Goal: Task Accomplishment & Management: Complete application form

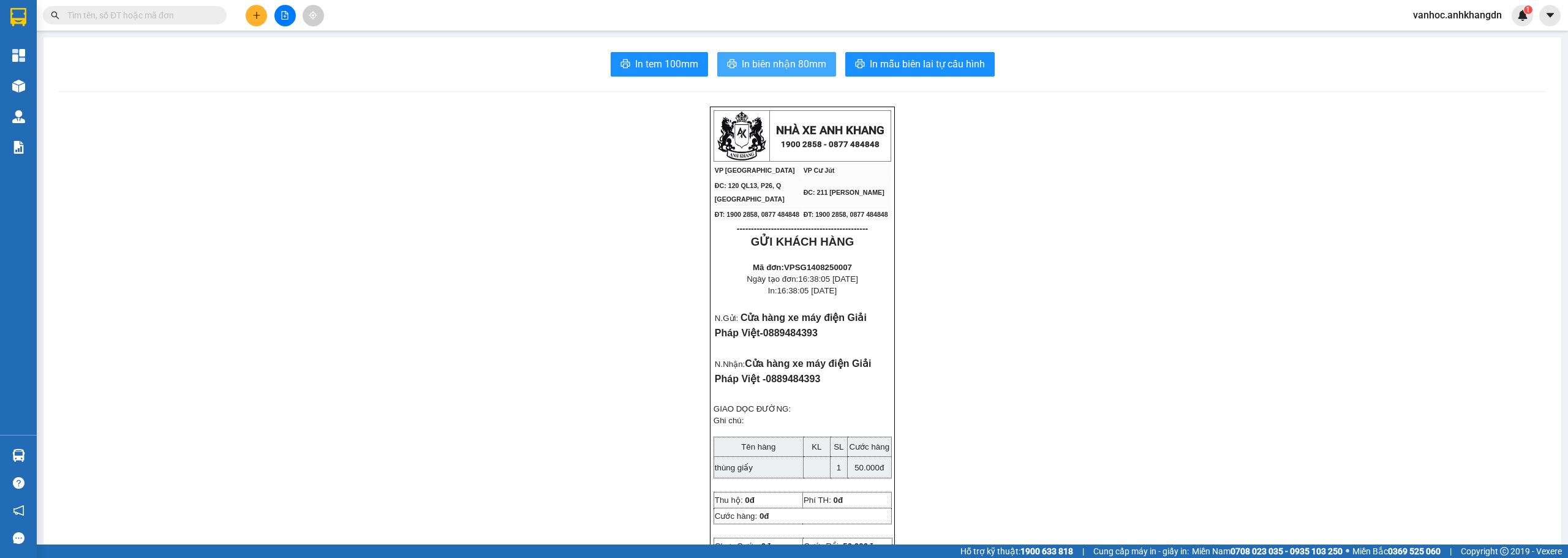
drag, startPoint x: 752, startPoint y: 61, endPoint x: 743, endPoint y: 66, distance: 10.3
click at [753, 61] on span "In biên nhận 80mm" at bounding box center [784, 63] width 85 height 15
click at [791, 61] on span "In biên nhận 80mm" at bounding box center [784, 63] width 85 height 15
click at [667, 66] on span "In tem 100mm" at bounding box center [667, 63] width 63 height 15
click at [254, 24] on button at bounding box center [256, 15] width 21 height 21
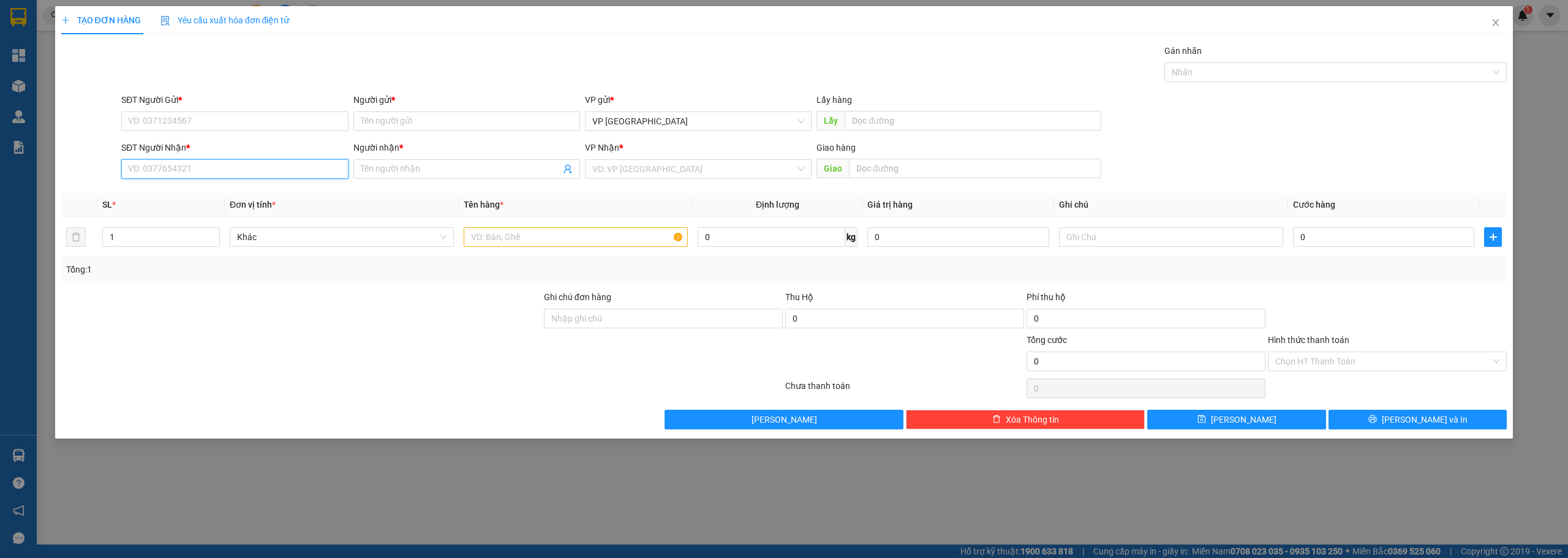
click at [241, 176] on input "SĐT Người Nhận *" at bounding box center [234, 169] width 227 height 20
click at [404, 164] on input "Người nhận *" at bounding box center [461, 168] width 200 height 13
click at [224, 169] on input "SĐT Người Nhận *" at bounding box center [234, 169] width 227 height 20
type input "0373717355"
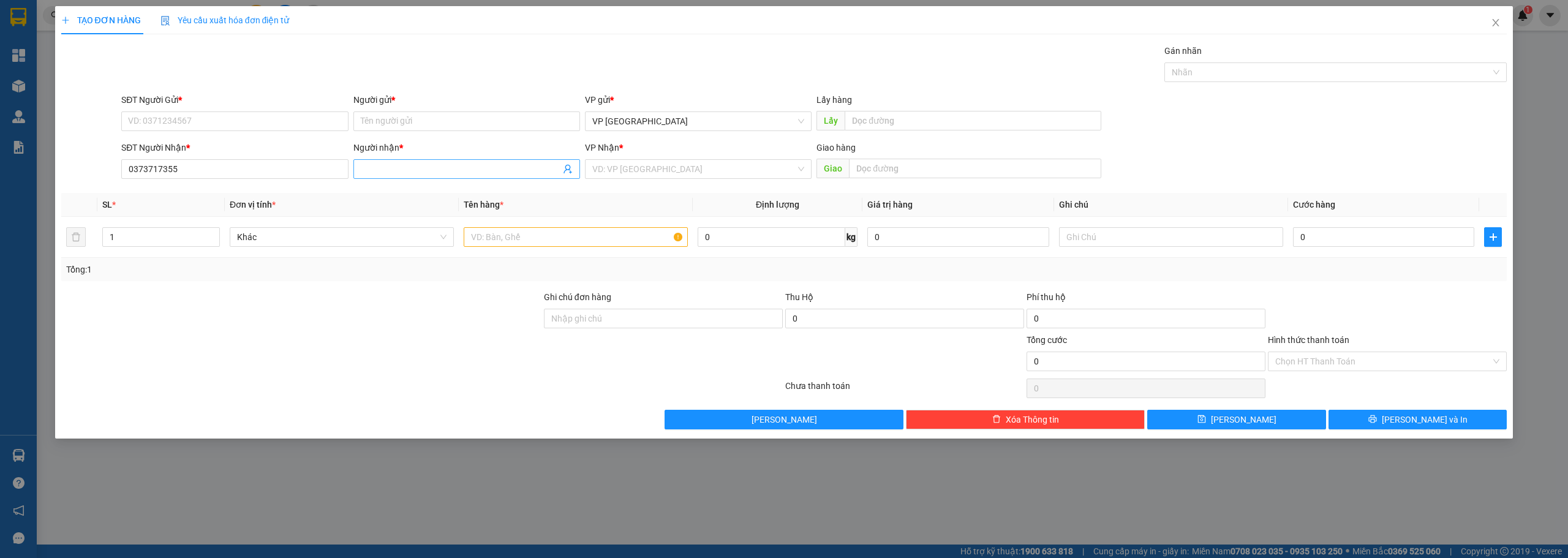
click at [381, 172] on input "Người nhận *" at bounding box center [461, 168] width 200 height 13
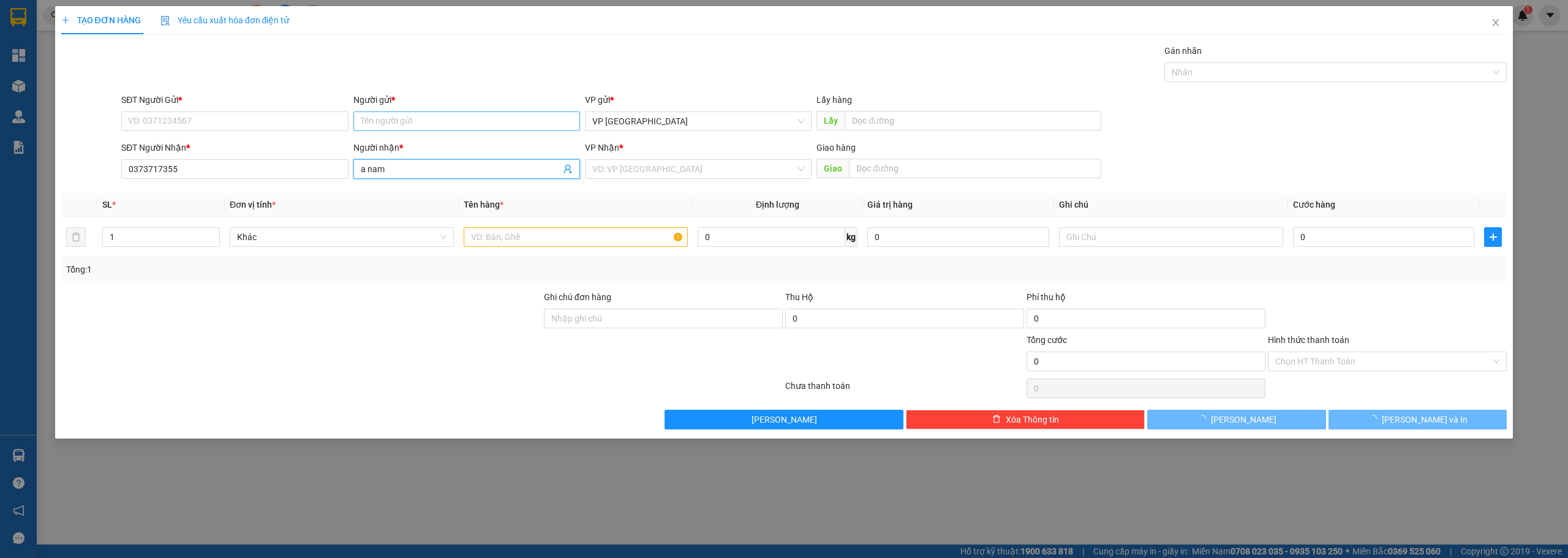
type input "a nam"
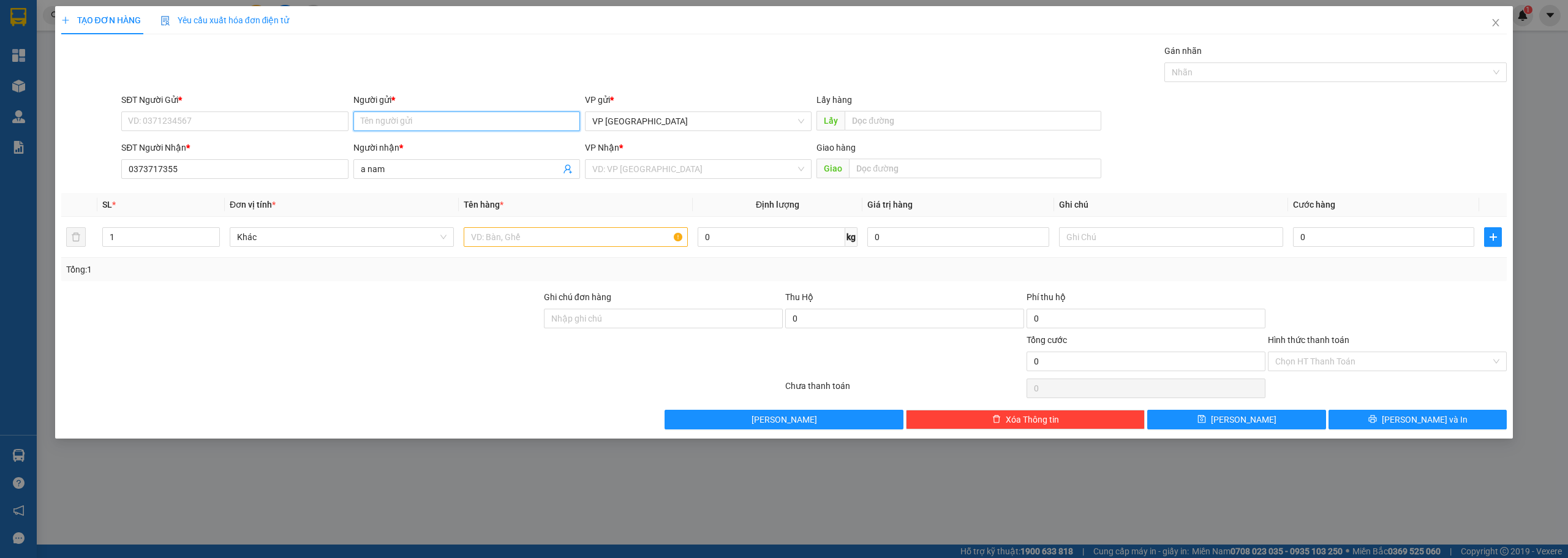
click at [393, 120] on input "Người gửi *" at bounding box center [467, 122] width 227 height 20
click at [435, 165] on div "a nam - 0373717355" at bounding box center [467, 165] width 212 height 13
type input "0373717355"
type input "a nam"
click at [564, 245] on input "text" at bounding box center [576, 237] width 224 height 20
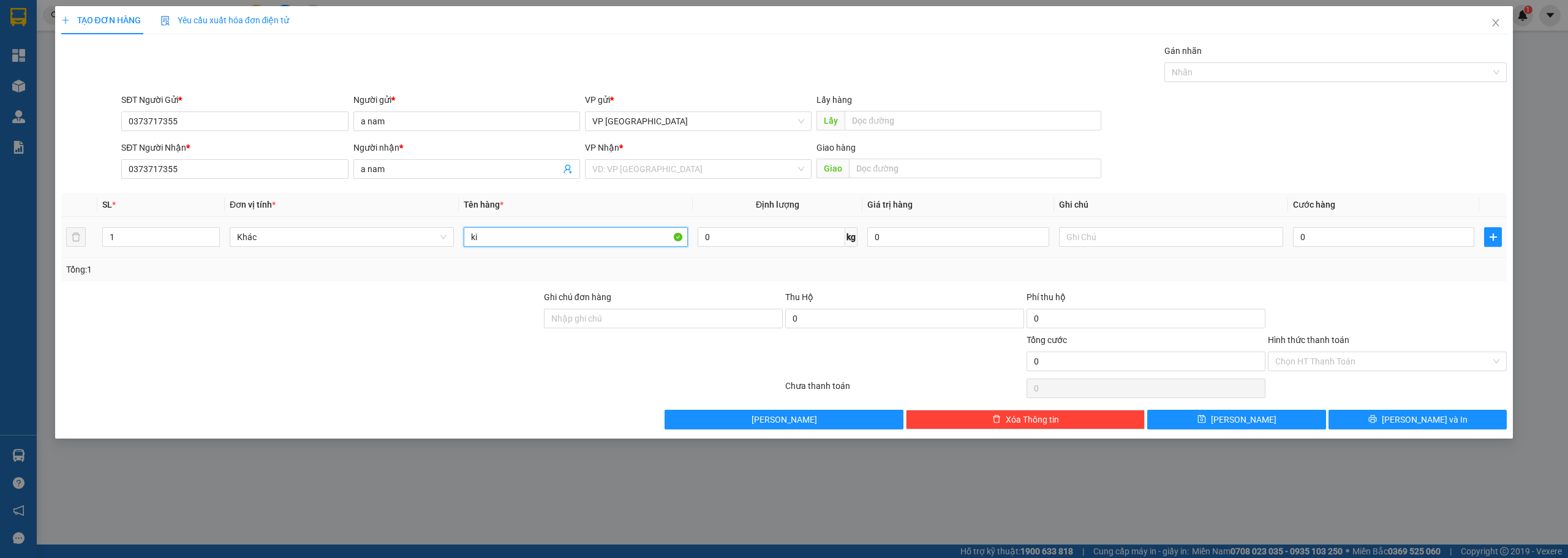
type input "k"
type input "kien"
click at [758, 167] on input "search" at bounding box center [694, 169] width 203 height 18
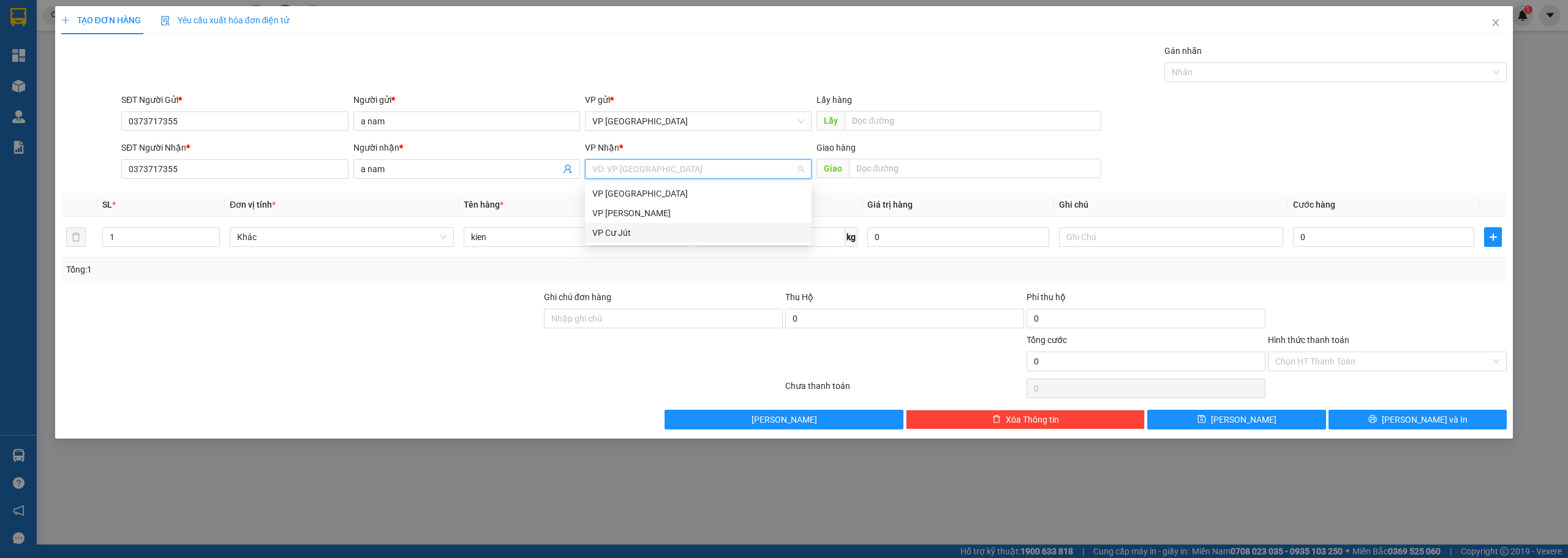
click at [646, 230] on div "VP Cư Jút" at bounding box center [699, 232] width 212 height 13
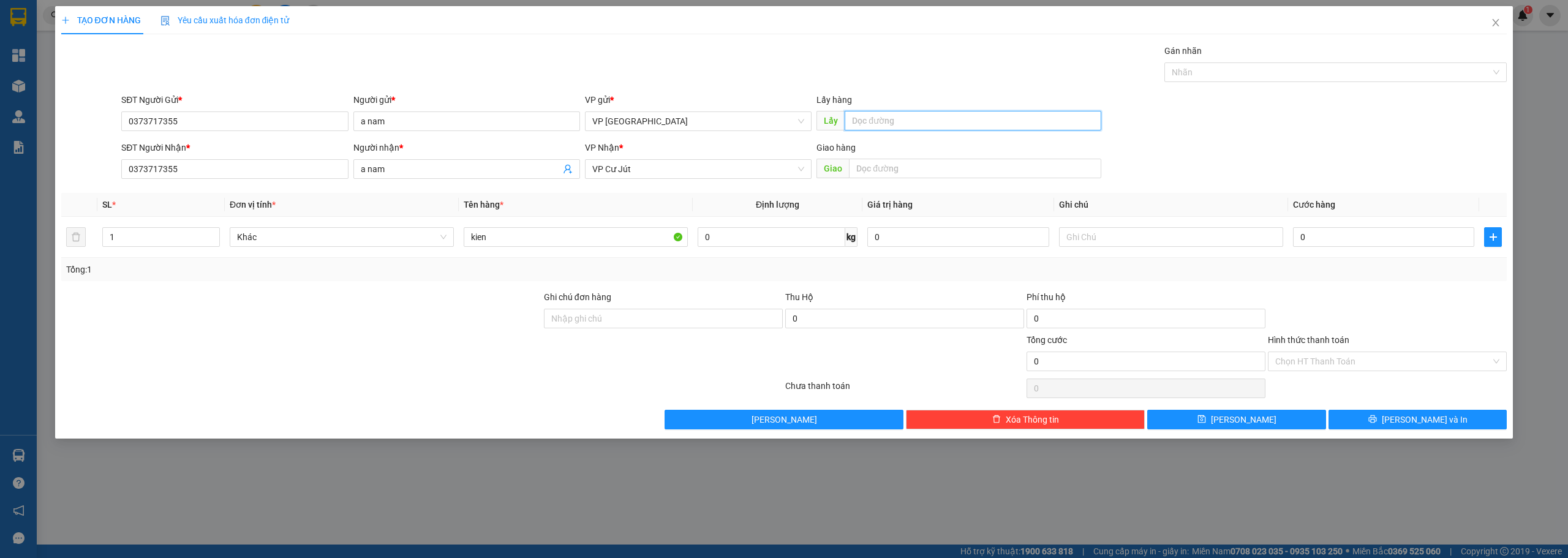
click at [900, 116] on input "text" at bounding box center [972, 121] width 257 height 20
type input "cau ong bo"
click at [1336, 234] on input "0" at bounding box center [1383, 237] width 181 height 20
type input "2"
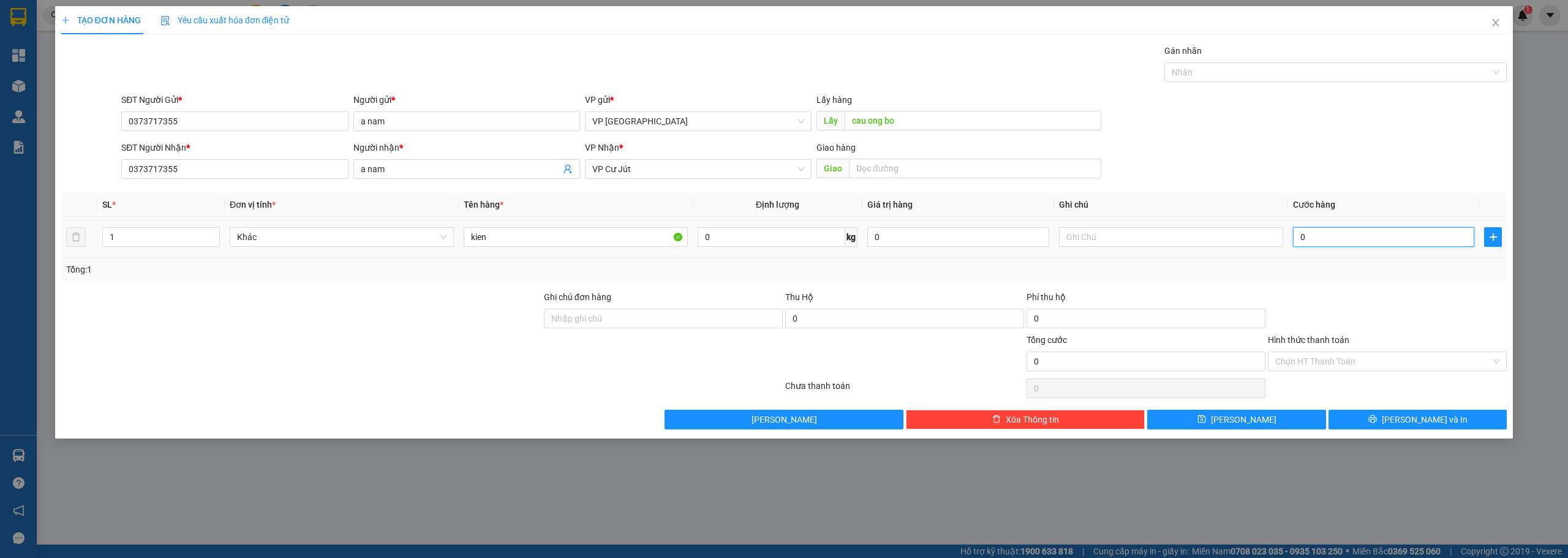
type input "2"
type input "20"
type input "200"
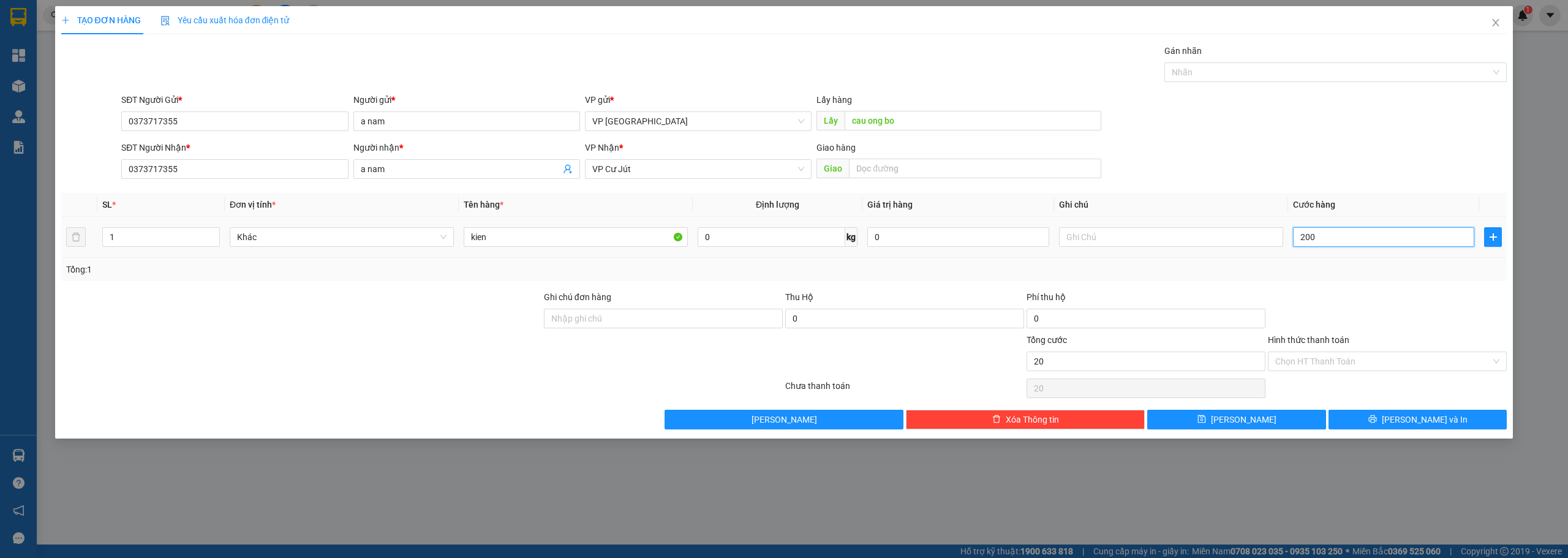
type input "200"
type input "2.000"
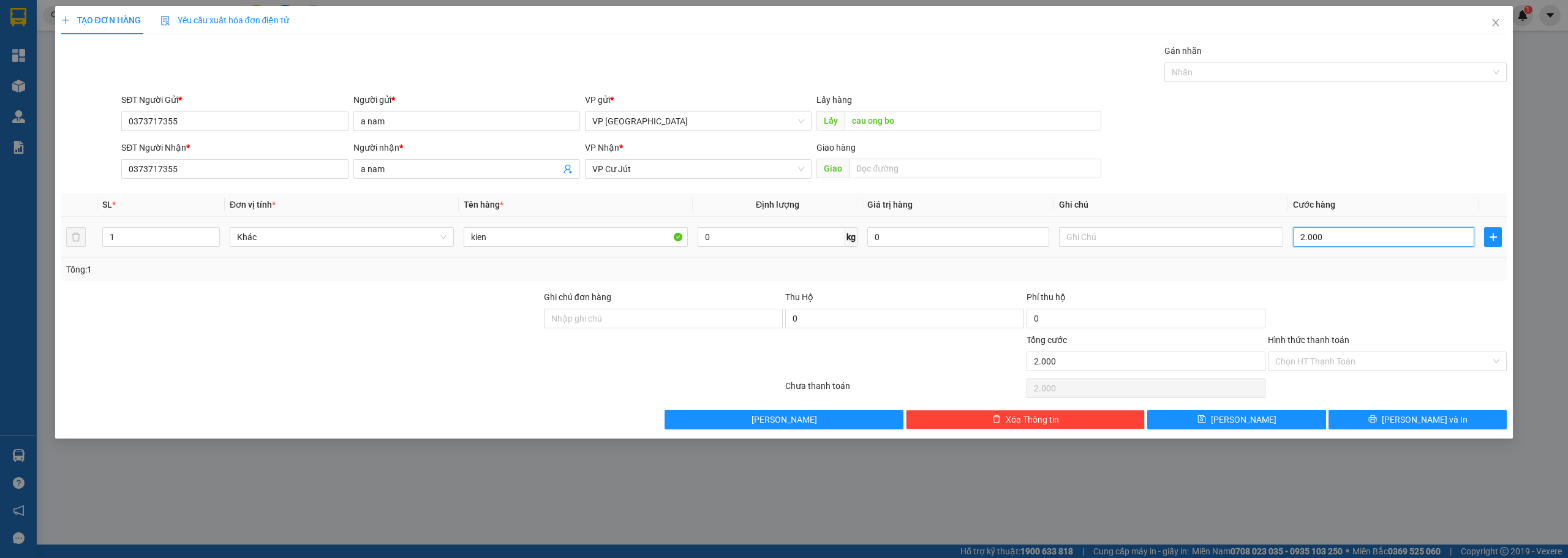
type input "20.000"
click at [1386, 421] on button "Lưu và In" at bounding box center [1417, 420] width 179 height 20
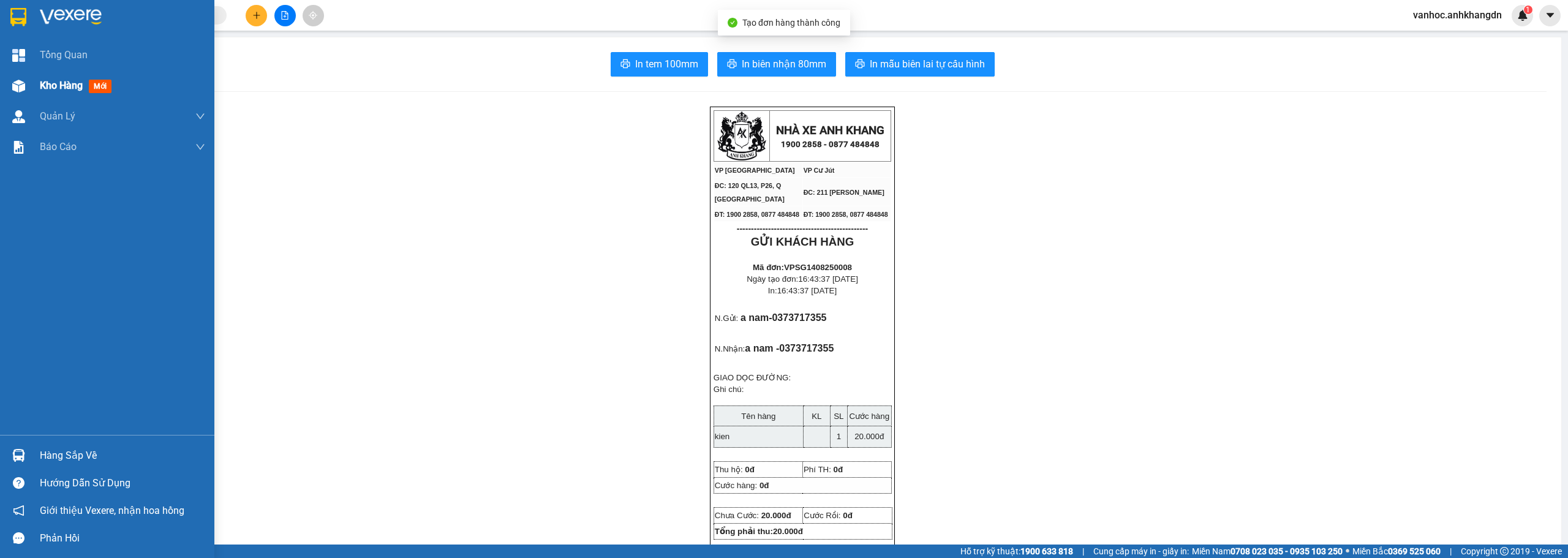
click at [60, 86] on span "Kho hàng" at bounding box center [61, 86] width 43 height 12
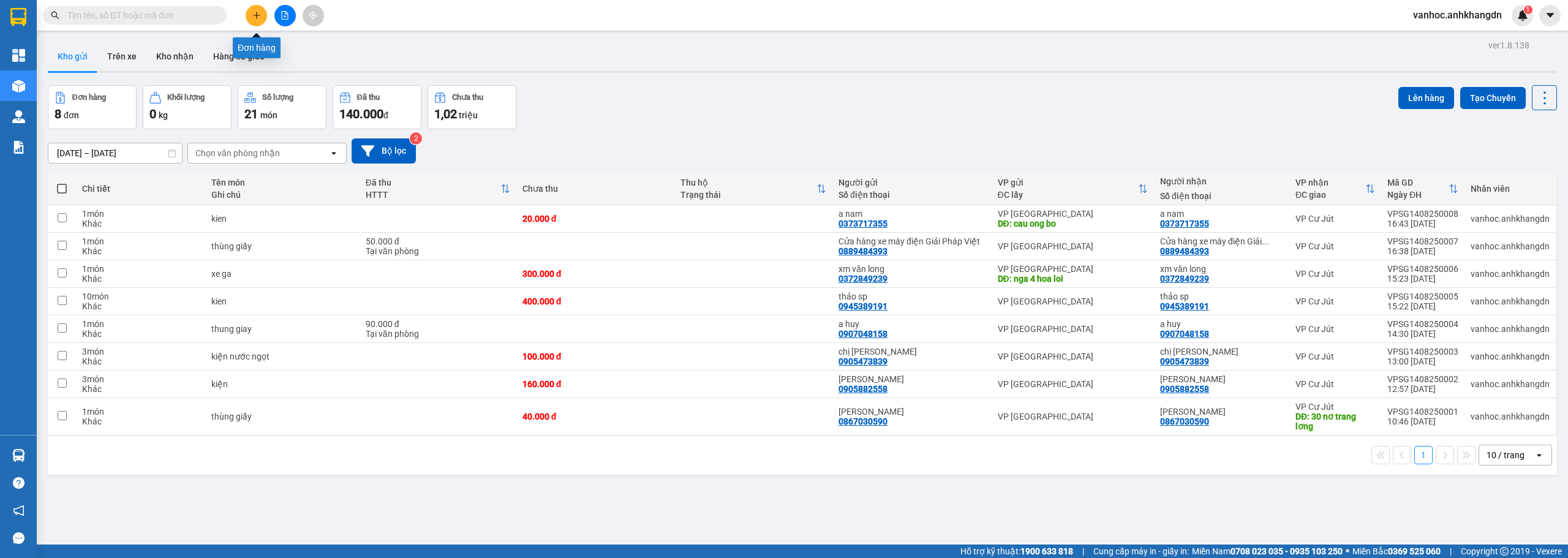
click at [254, 13] on icon "plus" at bounding box center [257, 15] width 9 height 9
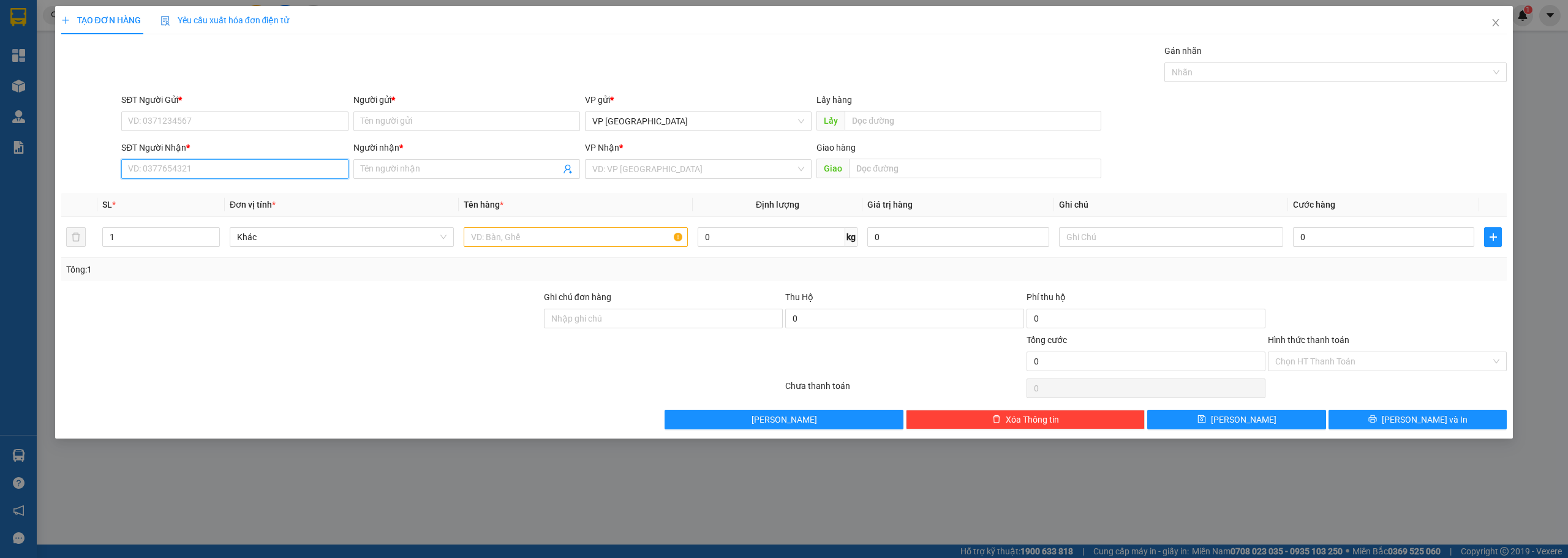
click at [279, 165] on input "SĐT Người Nhận *" at bounding box center [234, 169] width 227 height 20
click at [248, 167] on input "SĐT Người Nhận *" at bounding box center [234, 169] width 227 height 20
type input "0905882270"
click at [245, 197] on div "0905882270 - Cửa Hàng Ngọc Châu" at bounding box center [235, 193] width 212 height 13
type input "Cửa [PERSON_NAME]"
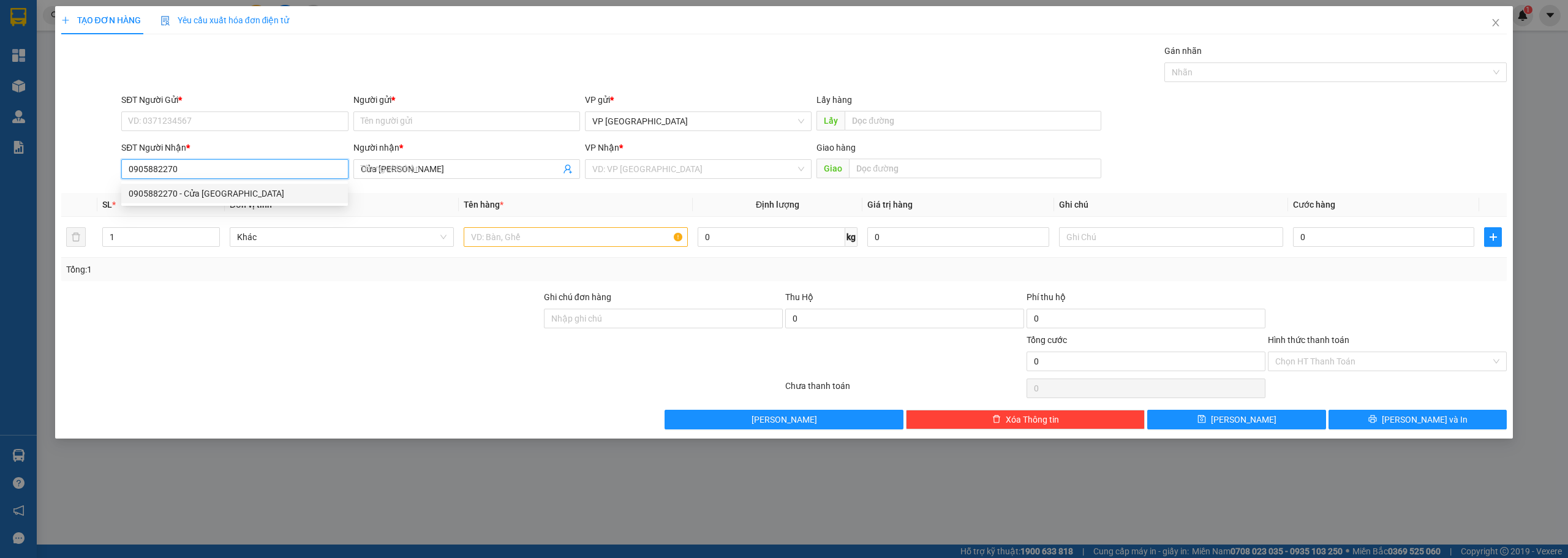
type input "340.000"
drag, startPoint x: 188, startPoint y: 172, endPoint x: 91, endPoint y: 171, distance: 97.0
click at [94, 172] on div "SĐT Người Nhận * 0905882270 0905882270 Người nhận * Cửa Hàng Ngọc Châu VP Nhận …" at bounding box center [784, 162] width 1448 height 43
type input "0905882270"
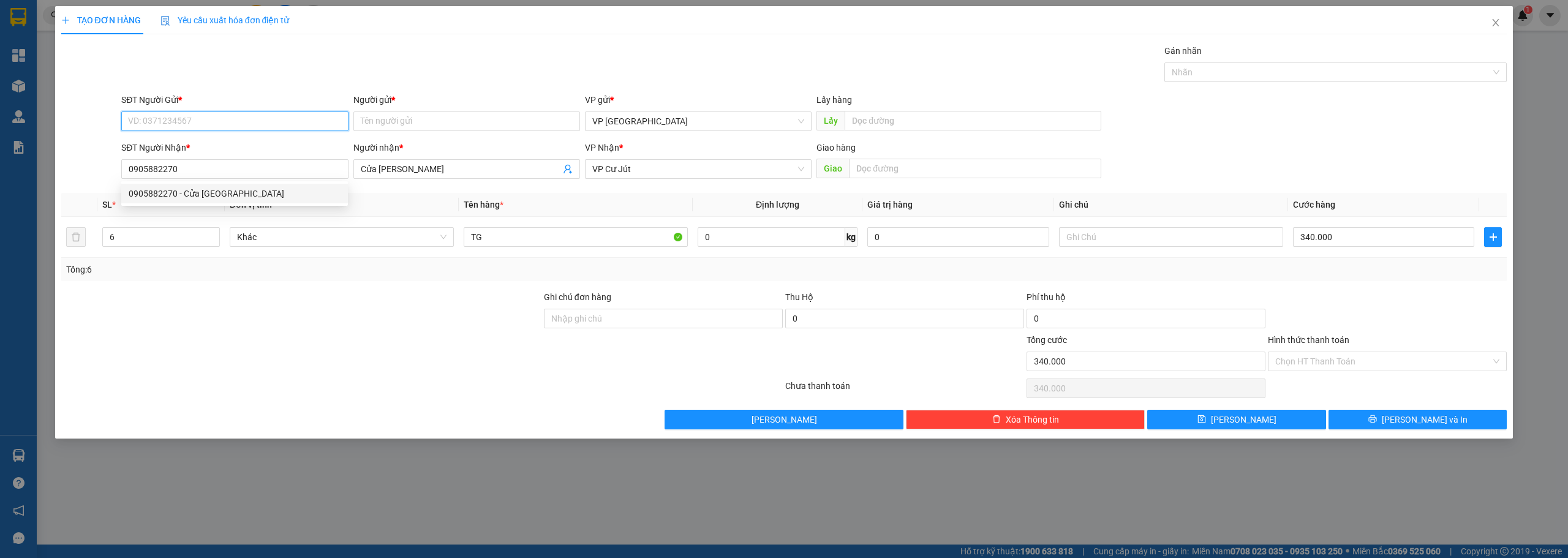
click at [219, 121] on input "SĐT Người Gửi *" at bounding box center [234, 122] width 227 height 20
paste input "0905882270"
type input "0905882270"
click at [215, 143] on div "0905882270 - Cửa Hàng Ngọc Châu" at bounding box center [235, 145] width 212 height 13
type input "Cửa [PERSON_NAME]"
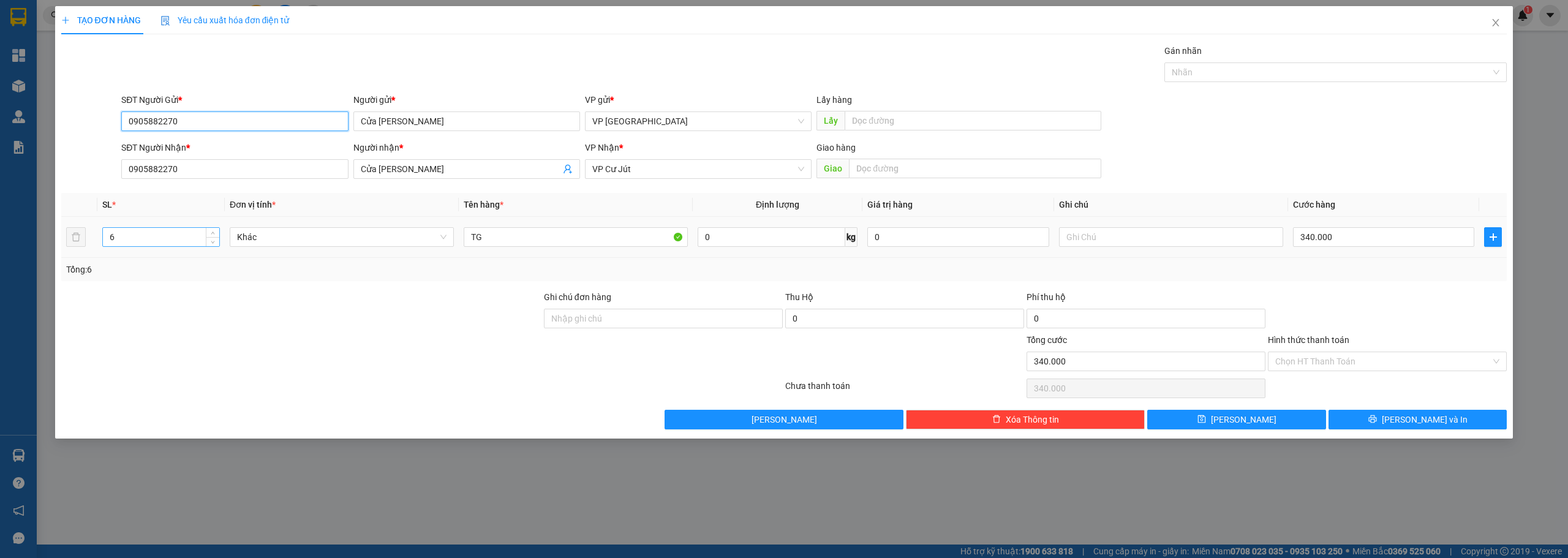
type input "0905882270"
click at [154, 234] on input "6" at bounding box center [161, 237] width 116 height 18
type input "2"
click at [1379, 237] on input "340.000" at bounding box center [1383, 237] width 181 height 20
type input "1"
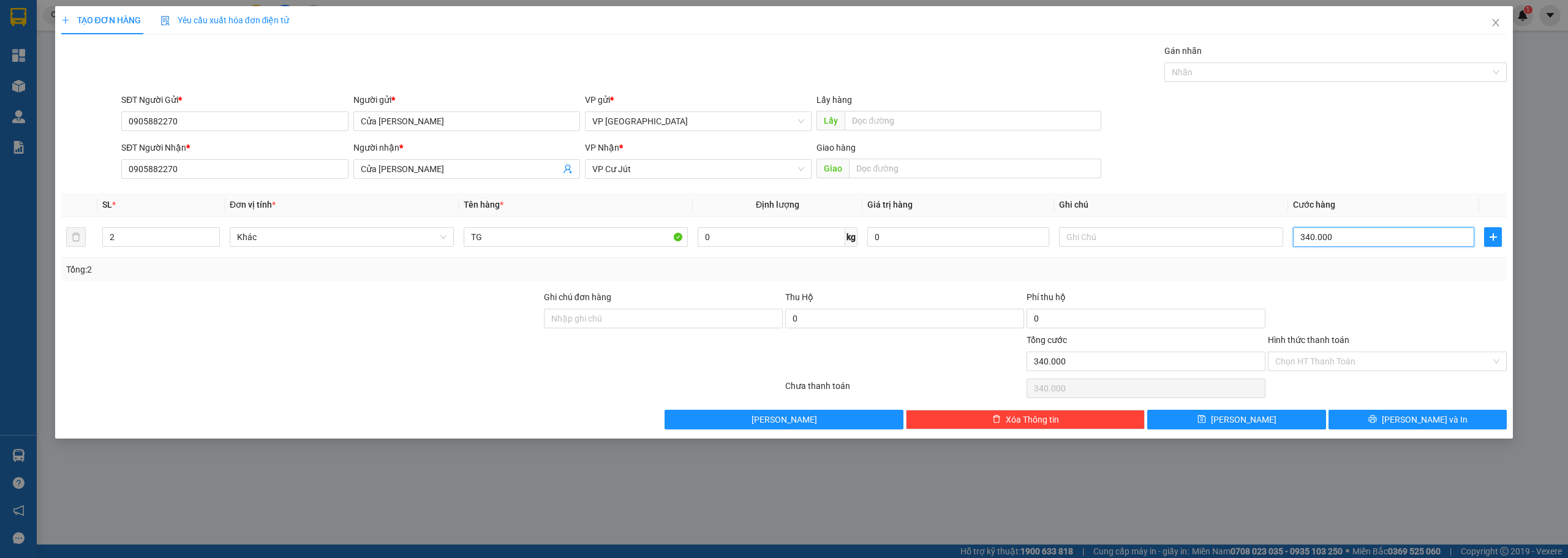
type input "1"
type input "12"
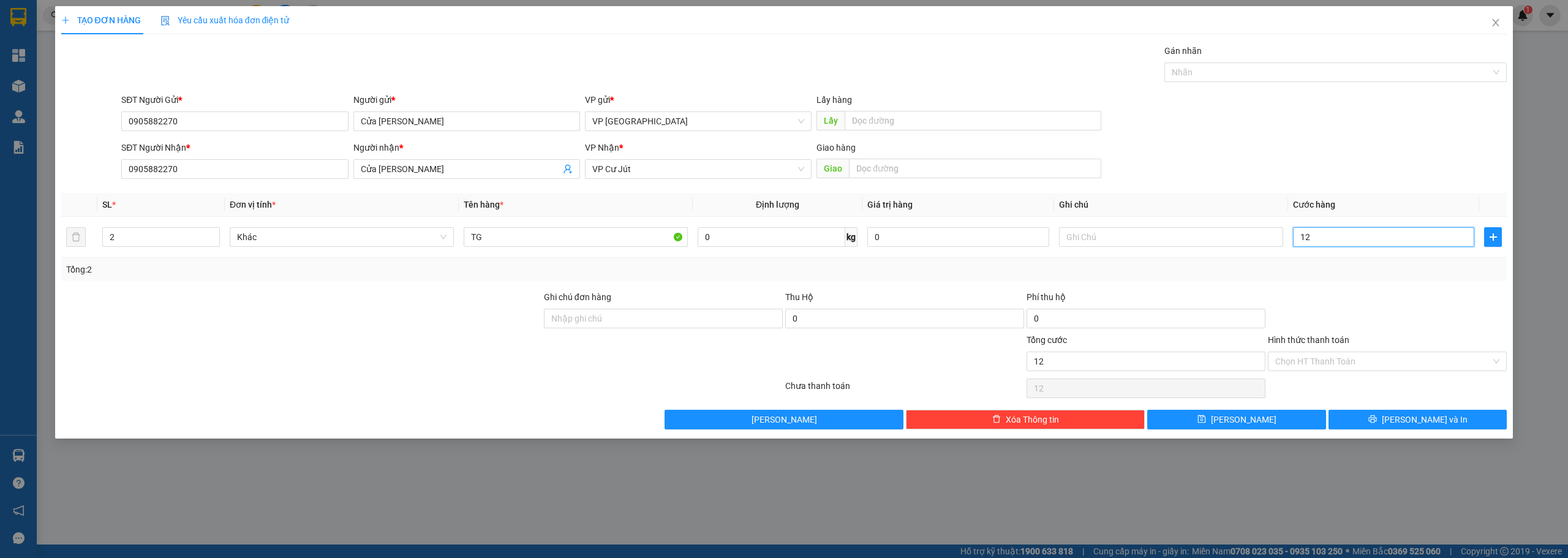
type input "120"
type input "1.200"
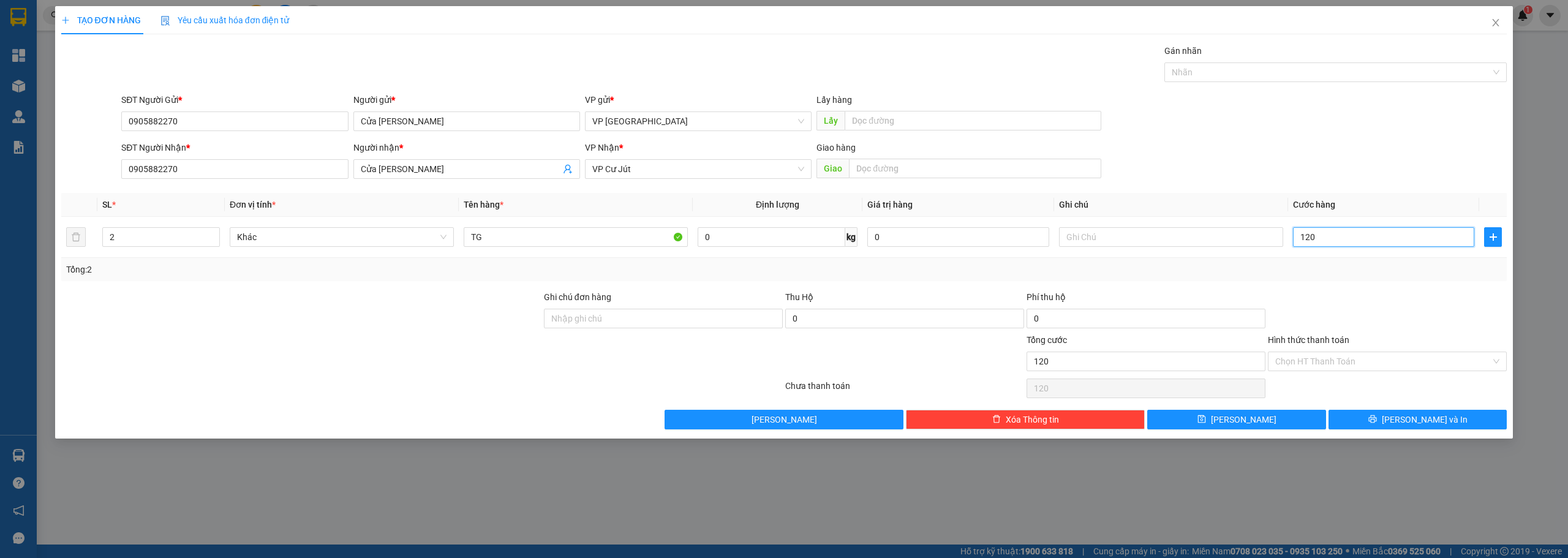
type input "1.200"
type input "12.000"
type input "120.000"
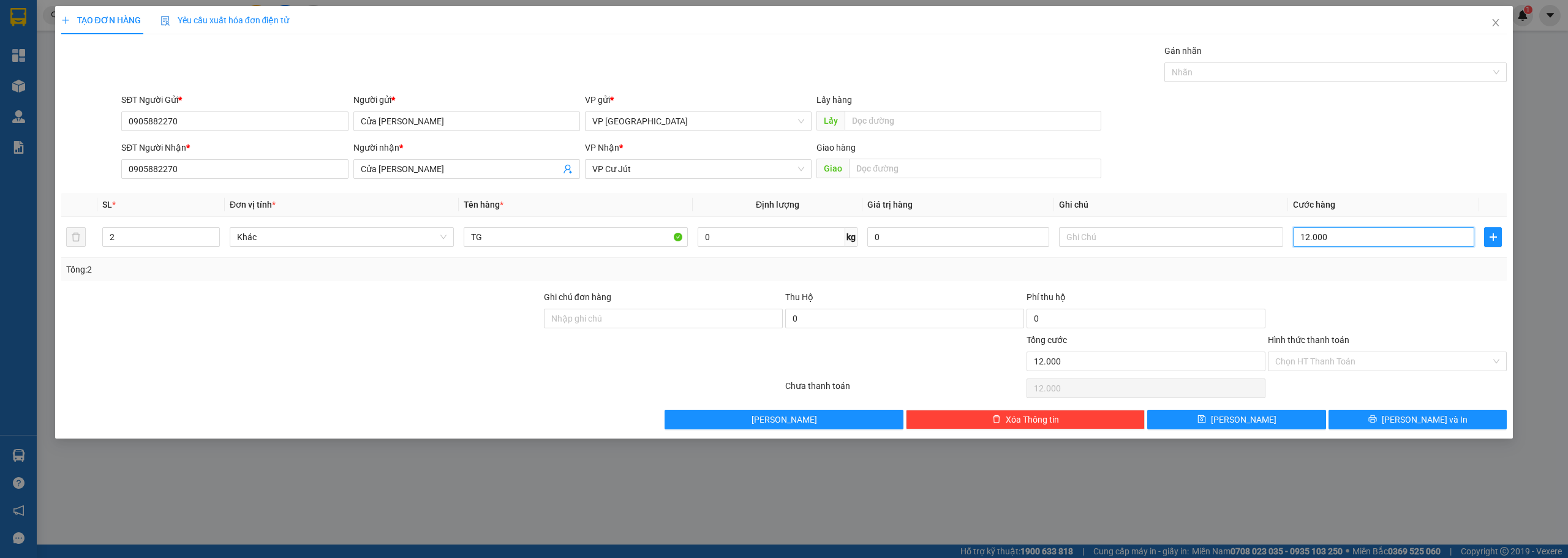
type input "120.000"
drag, startPoint x: 1437, startPoint y: 422, endPoint x: 1416, endPoint y: 423, distance: 21.0
click at [1437, 422] on span "Lưu và In" at bounding box center [1425, 419] width 86 height 13
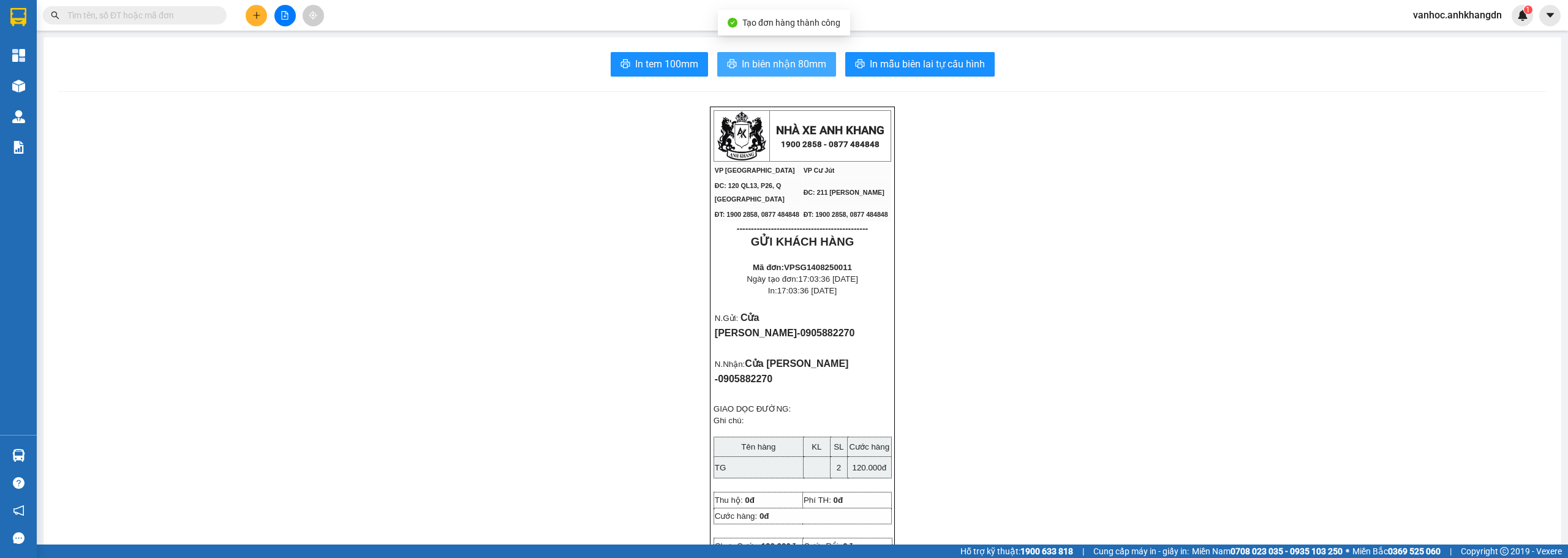
click at [777, 72] on button "In biên nhận 80mm" at bounding box center [777, 64] width 119 height 25
click at [673, 68] on span "In tem 100mm" at bounding box center [667, 63] width 63 height 15
drag, startPoint x: 224, startPoint y: 322, endPoint x: 240, endPoint y: 324, distance: 16.1
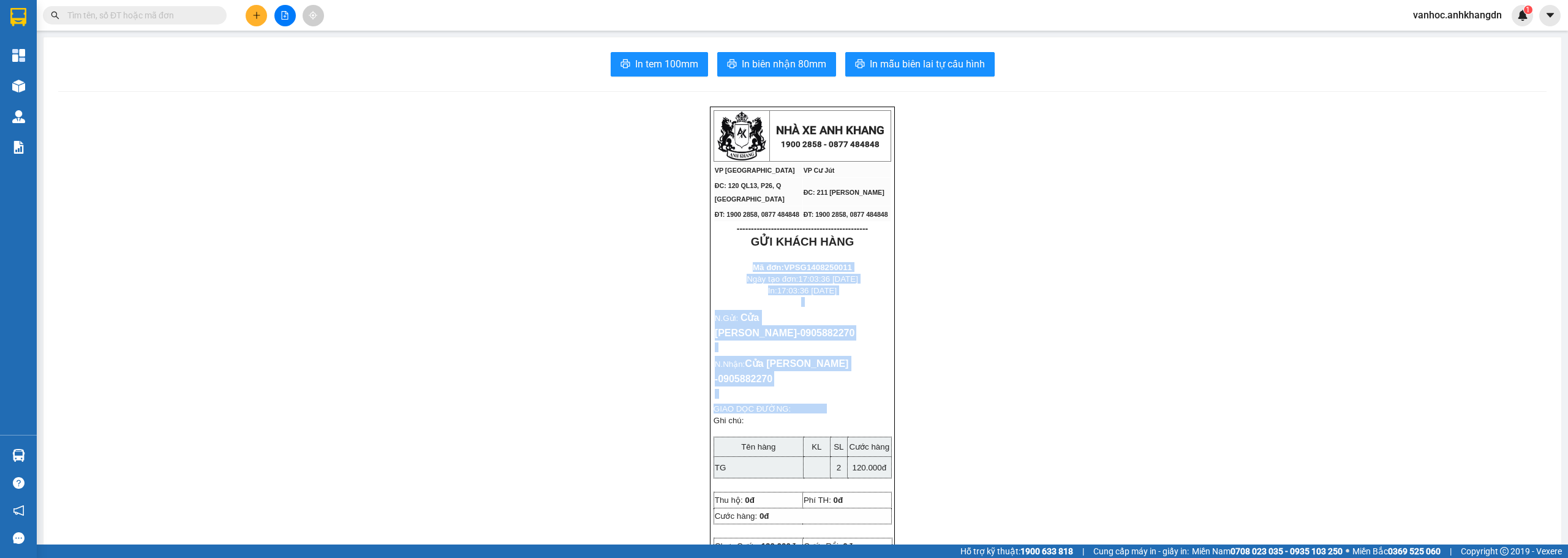
drag, startPoint x: 925, startPoint y: 427, endPoint x: 600, endPoint y: 138, distance: 434.9
click at [256, 22] on button at bounding box center [256, 15] width 21 height 21
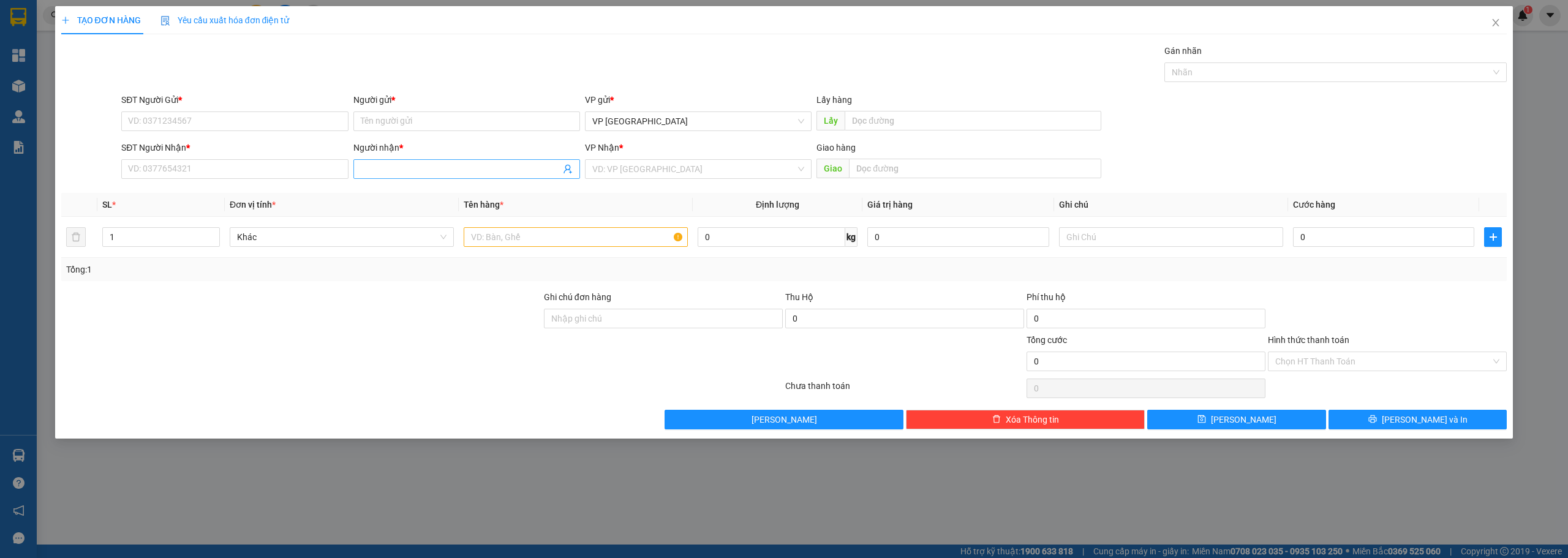
click at [433, 173] on input "Người nhận *" at bounding box center [461, 168] width 200 height 13
paste input "á"
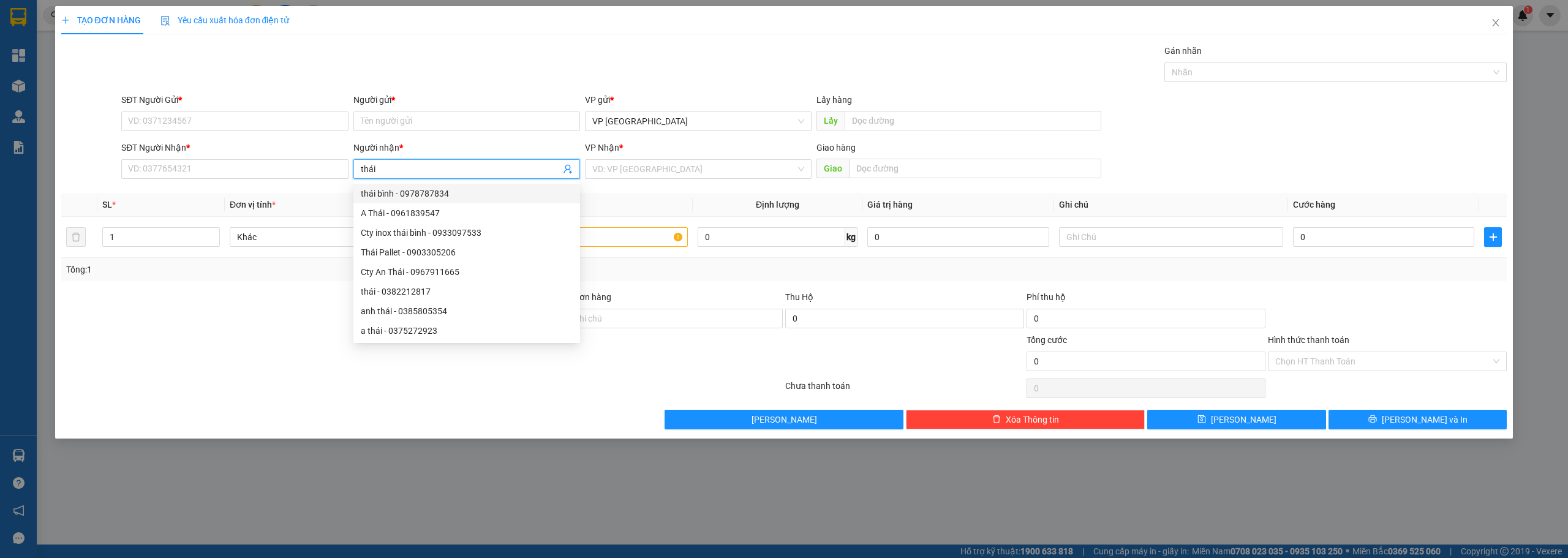
click at [361, 166] on input "thái" at bounding box center [461, 168] width 200 height 13
click at [201, 171] on input "SĐT Người Nhận *" at bounding box center [234, 169] width 227 height 20
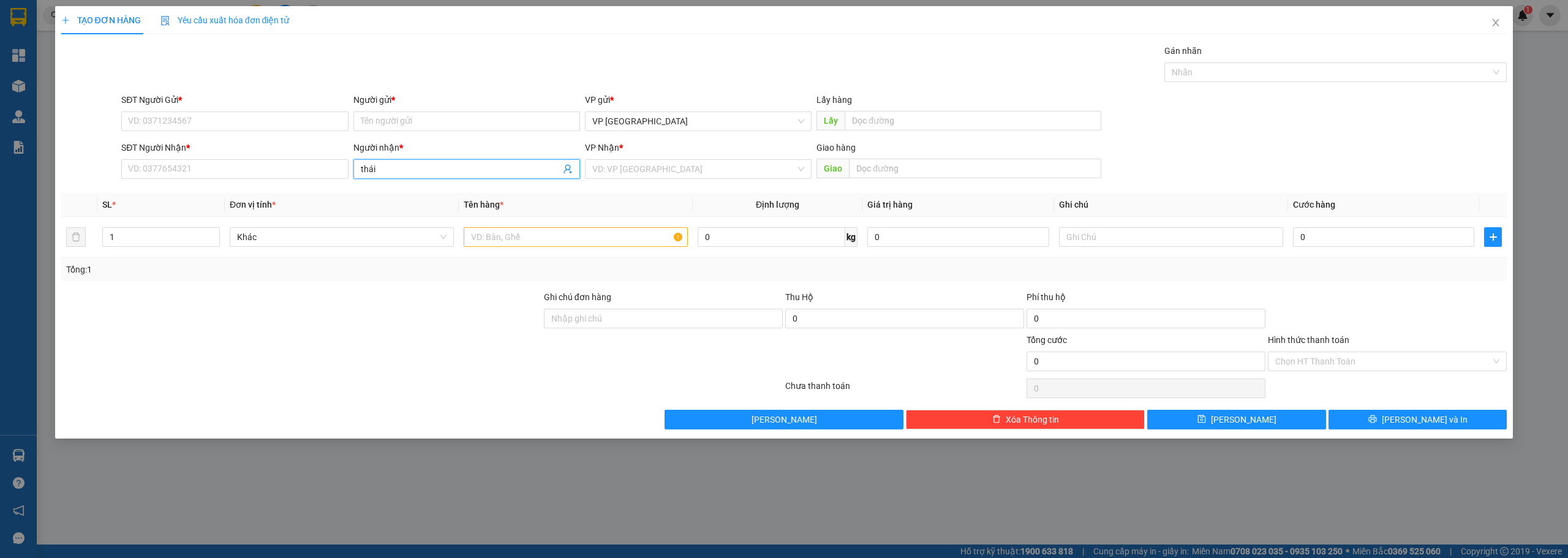
click at [401, 176] on span "thái" at bounding box center [467, 169] width 227 height 20
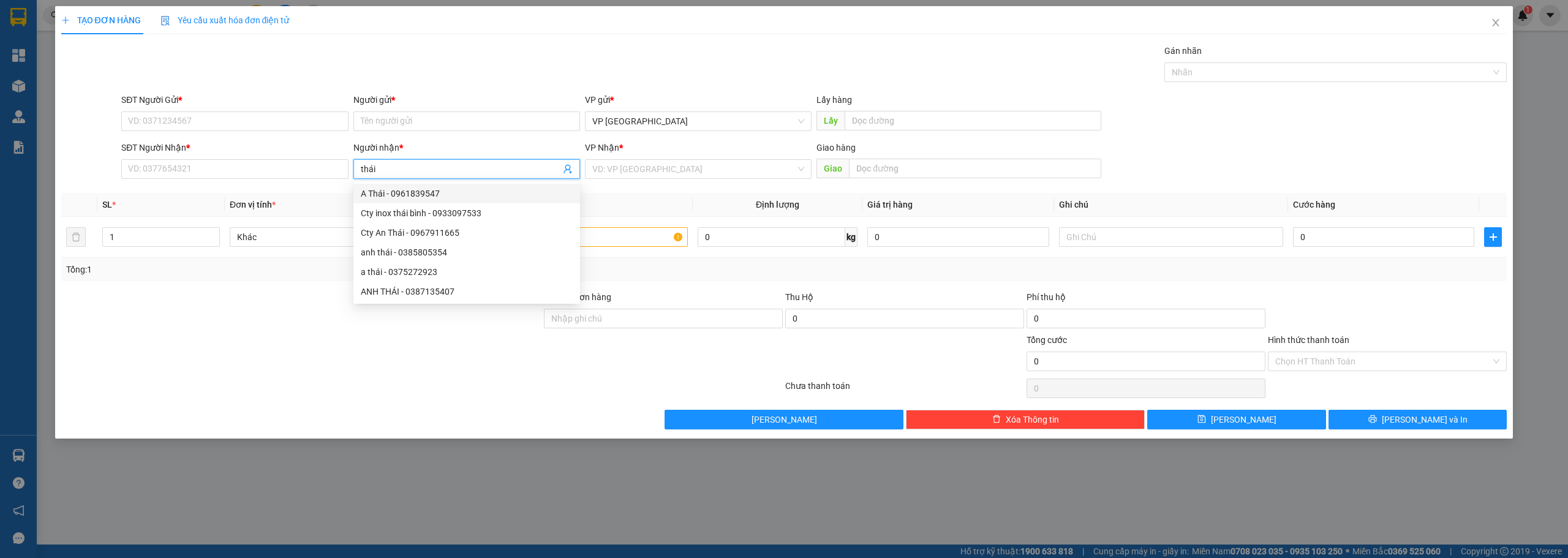
click at [398, 173] on input "thái" at bounding box center [461, 168] width 200 height 13
type input "thái"
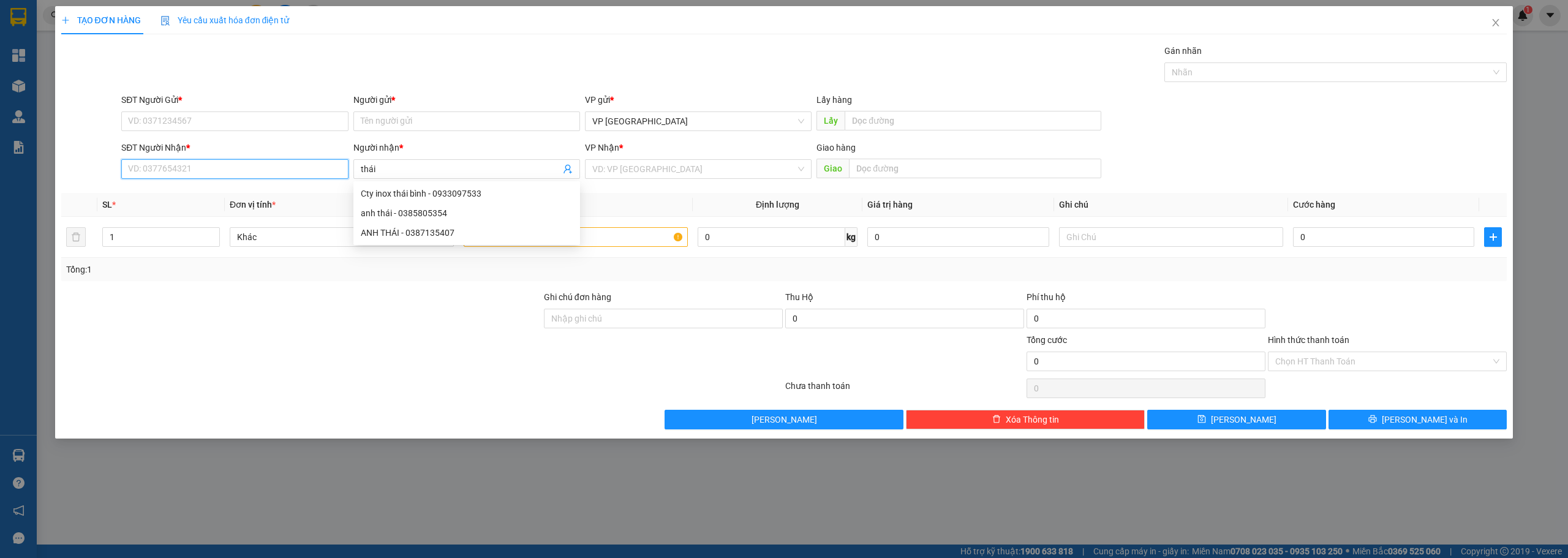
click at [240, 161] on input "SĐT Người Nhận *" at bounding box center [234, 169] width 227 height 20
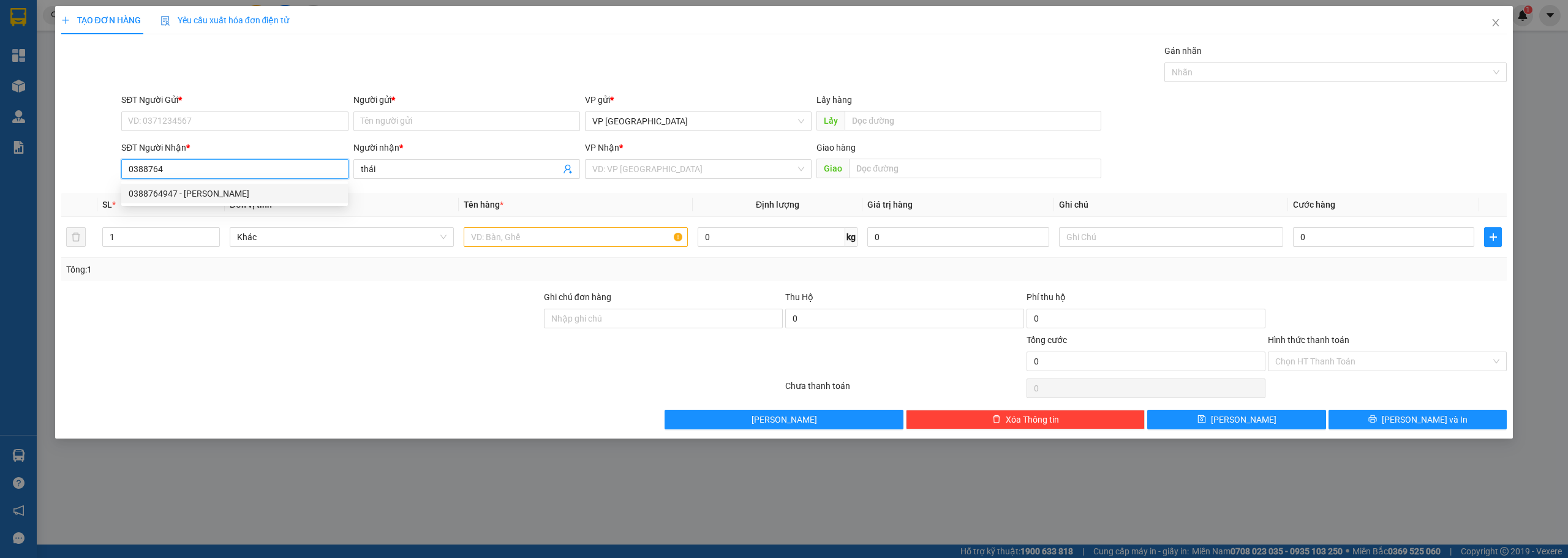
click at [240, 185] on div "0388764947 - thái seaha" at bounding box center [234, 194] width 227 height 20
type input "0388764947"
type input "thái seaha"
type input "nhà thờ phúc bình qlo14"
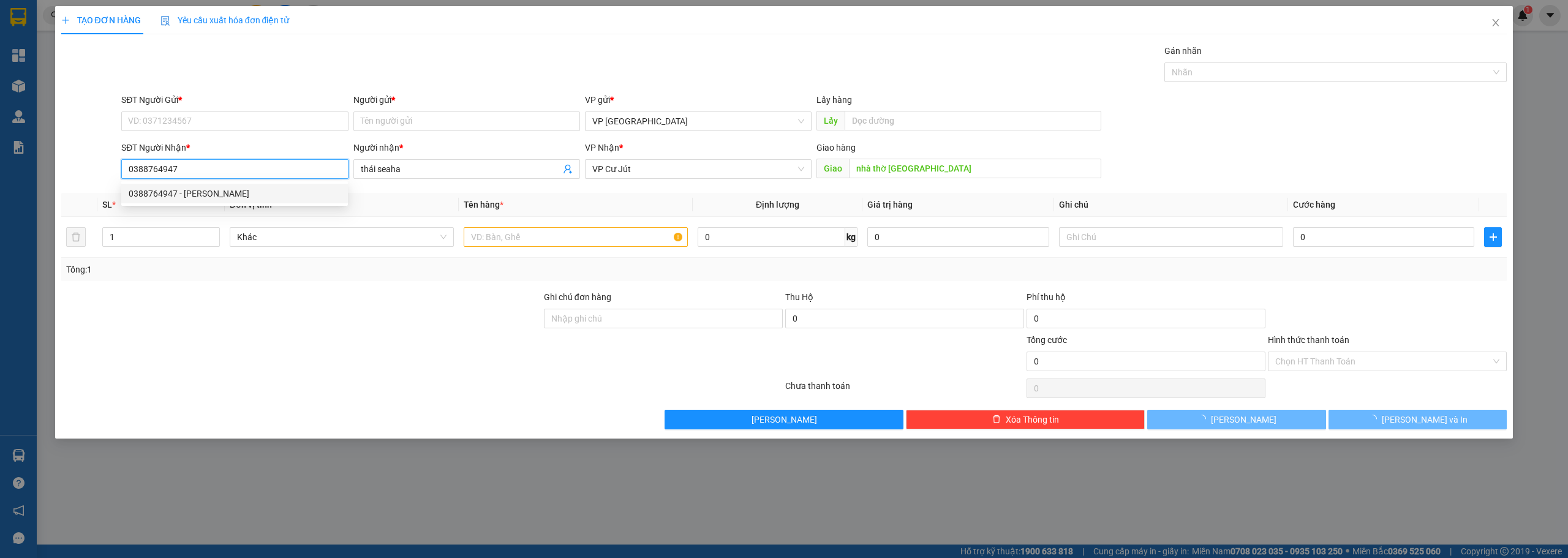
type input "40.000"
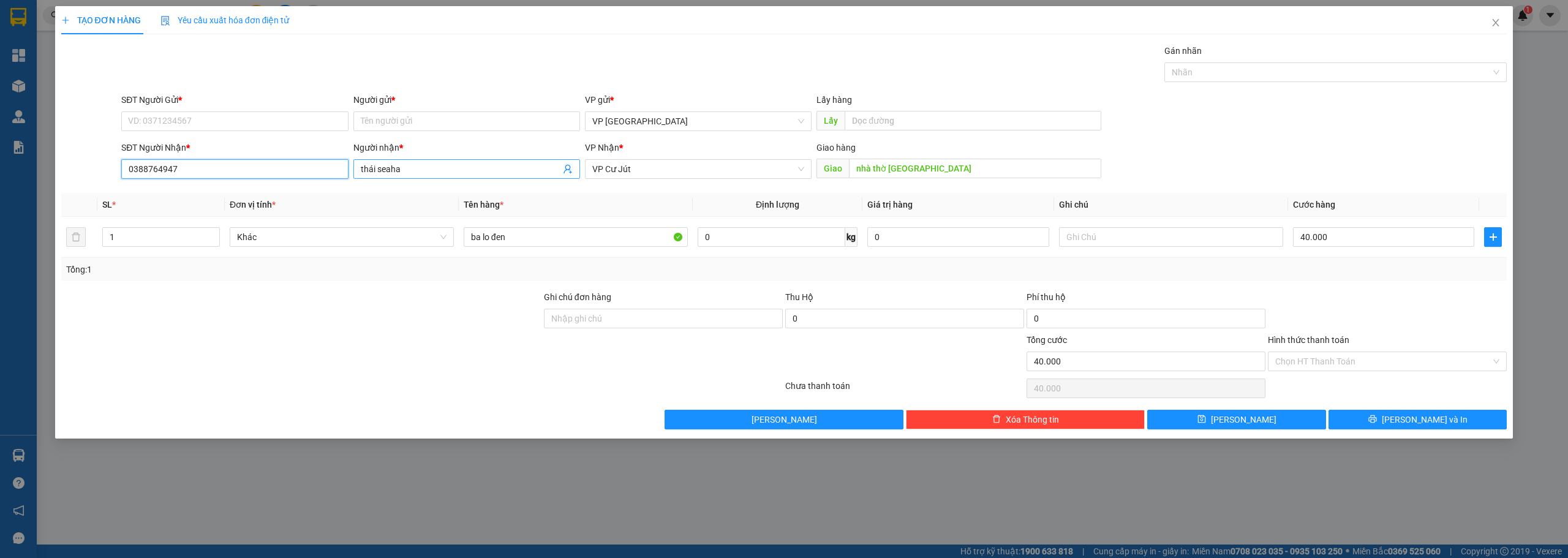
type input "0388764947"
drag, startPoint x: 395, startPoint y: 169, endPoint x: 333, endPoint y: 156, distance: 63.3
click at [333, 156] on div "SĐT Người Nhận * 0388764947 Người nhận * thái seaha thái seaha VP Nhận * VP Cư …" at bounding box center [813, 162] width 1390 height 43
click at [438, 116] on input "Người gửi *" at bounding box center [467, 122] width 227 height 20
paste input "thái seaha"
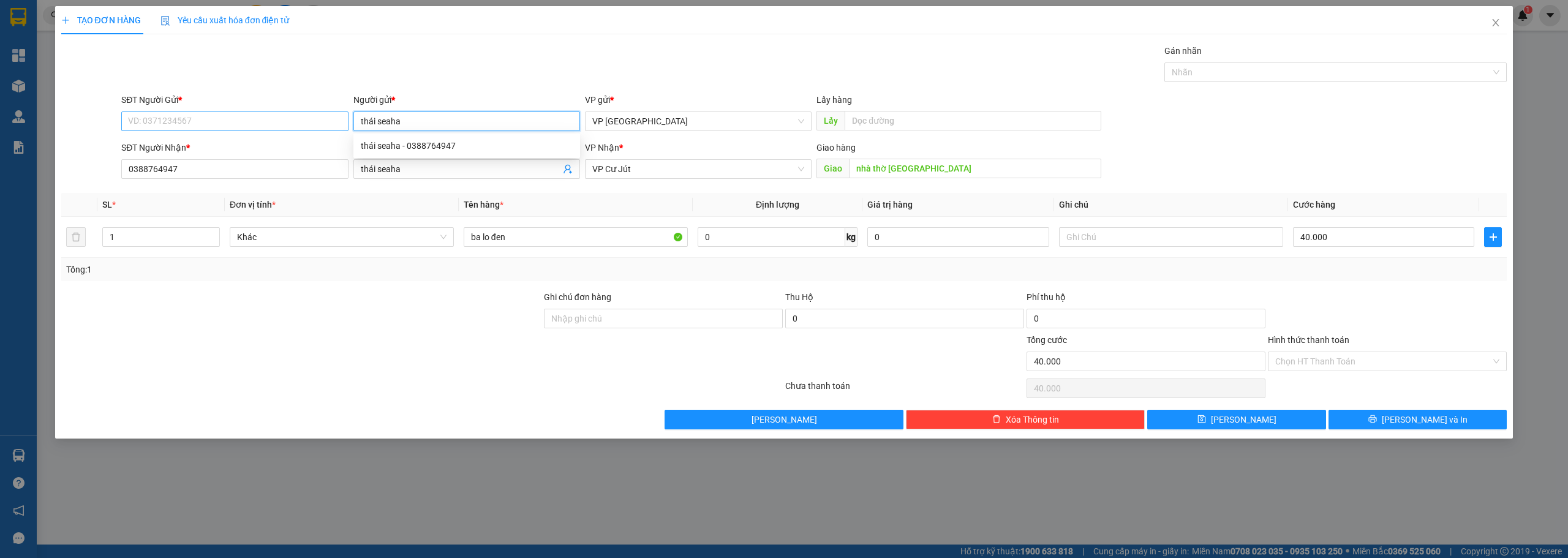
drag, startPoint x: 420, startPoint y: 118, endPoint x: 305, endPoint y: 124, distance: 115.2
click at [308, 124] on div "SĐT Người Gửi * VD: 0371234567 Người gửi * thái seaha VP gửi * VP Sài Gòn Lấy h…" at bounding box center [813, 114] width 1390 height 43
paste input "á"
type input "thái se"
click at [420, 145] on div "thái seaha - 0388764947" at bounding box center [467, 145] width 212 height 13
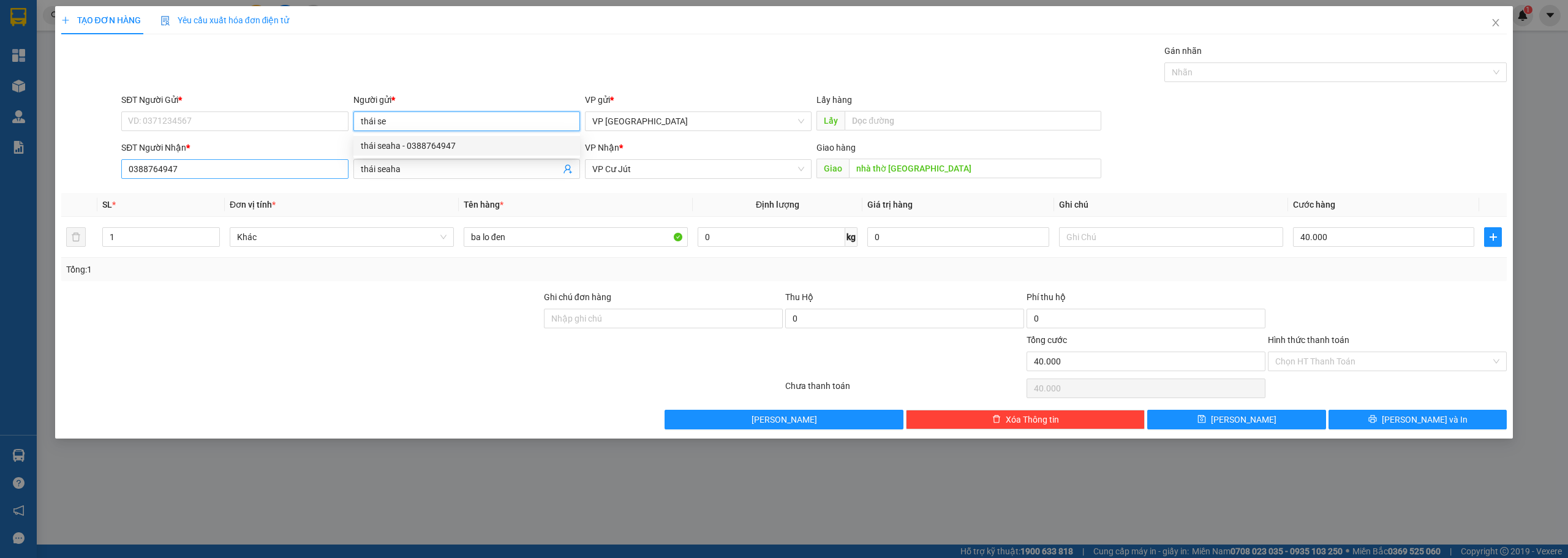
type input "0388764947"
type input "thái seaha"
click at [186, 237] on input "1" at bounding box center [161, 237] width 116 height 18
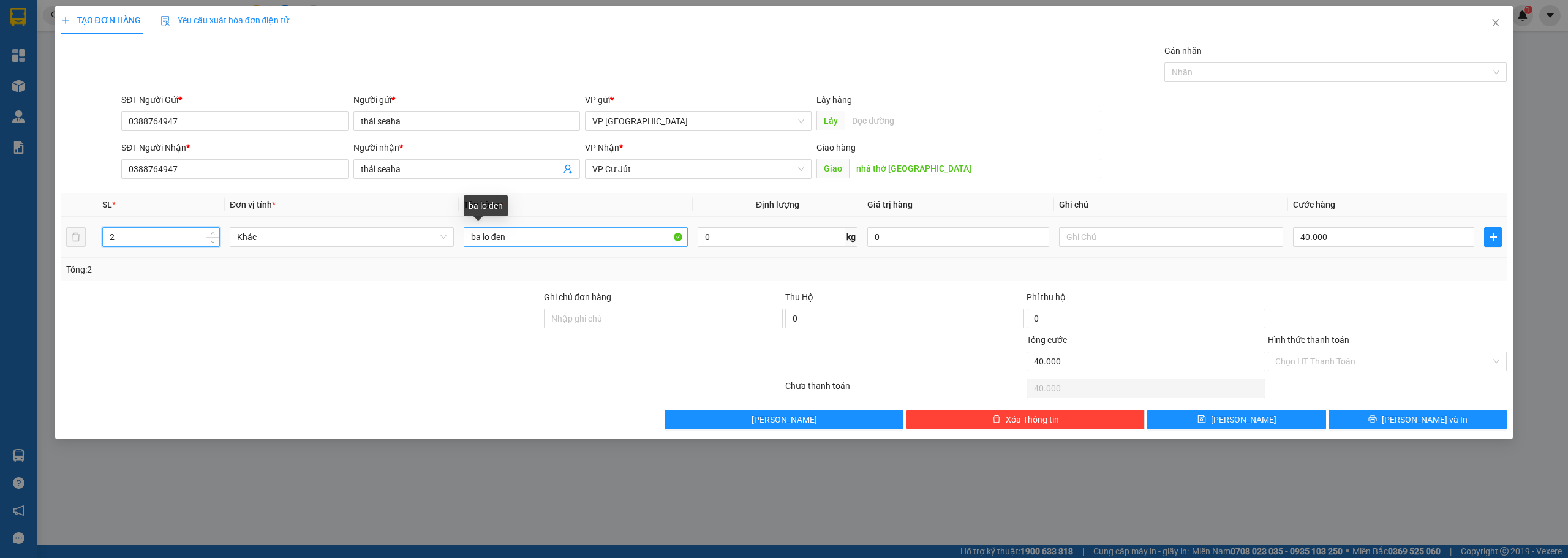
type input "2"
drag, startPoint x: 544, startPoint y: 237, endPoint x: 452, endPoint y: 235, distance: 92.0
click at [452, 235] on tr "2 Khác ba lo đen 0 kg 0 40.000" at bounding box center [784, 237] width 1446 height 41
type input "v"
paste input "ô"
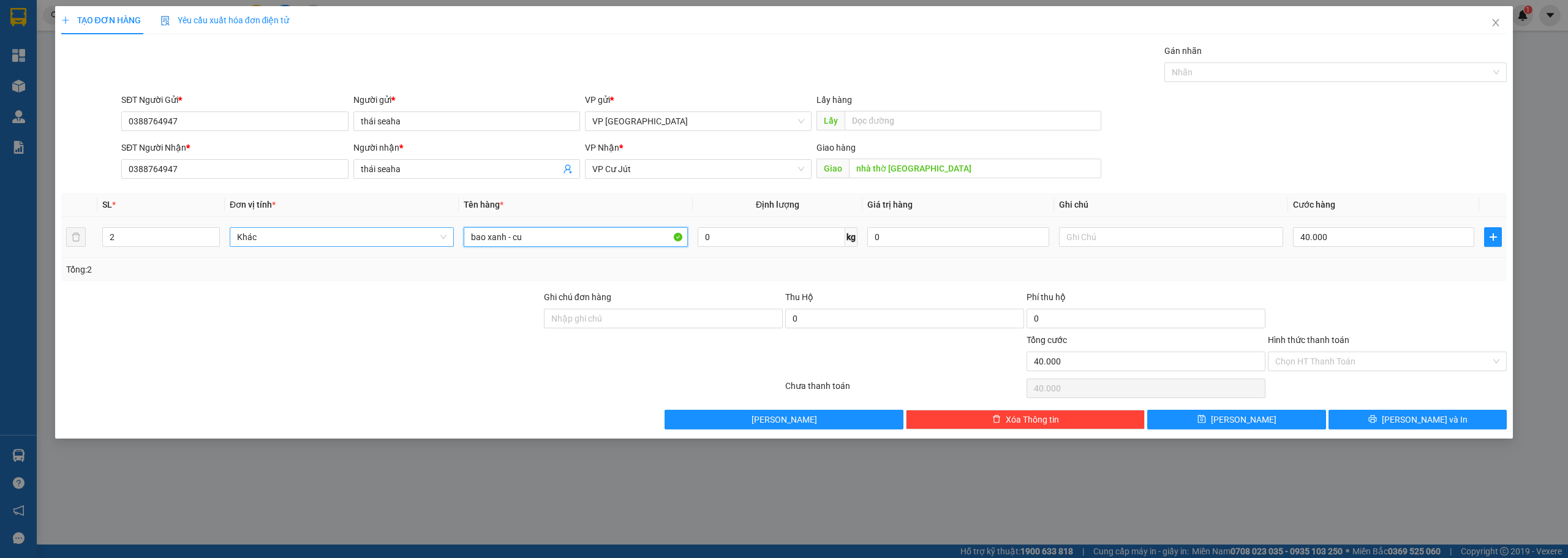
paste input "ộ"
paste input "ỉ"
type input "bao xanh - cuộn chỉ"
click at [1386, 243] on input "40.000" at bounding box center [1383, 237] width 181 height 20
type input "5"
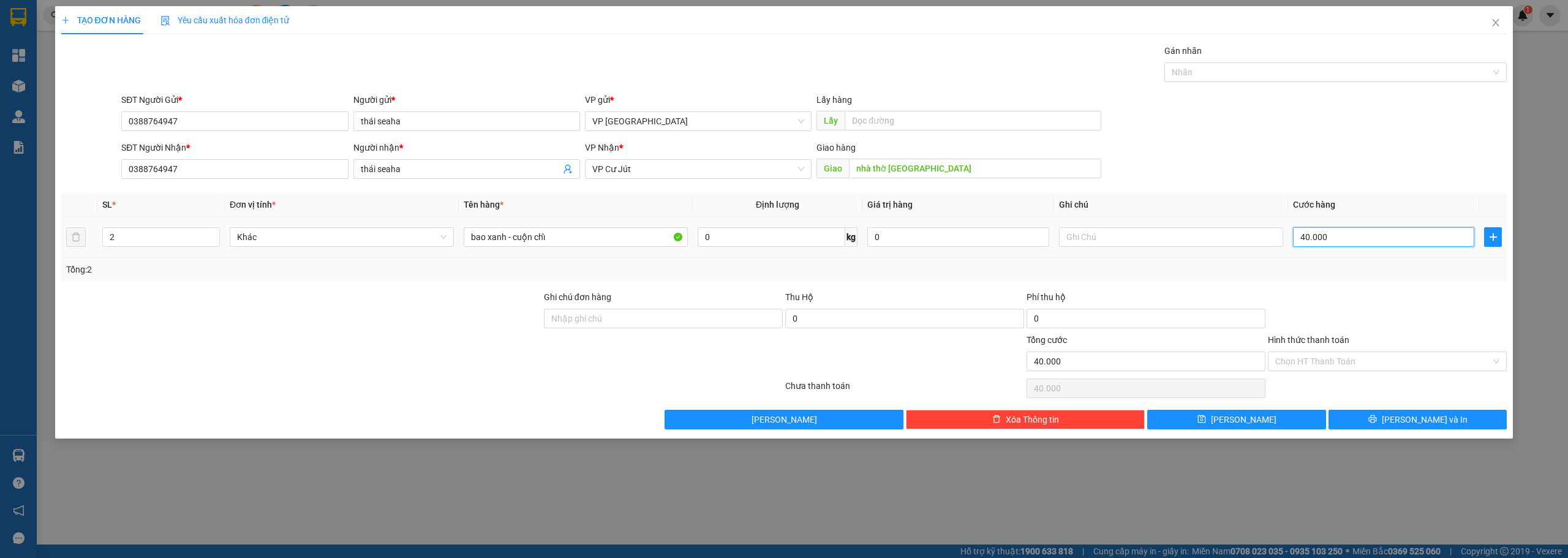
type input "5"
type input "50"
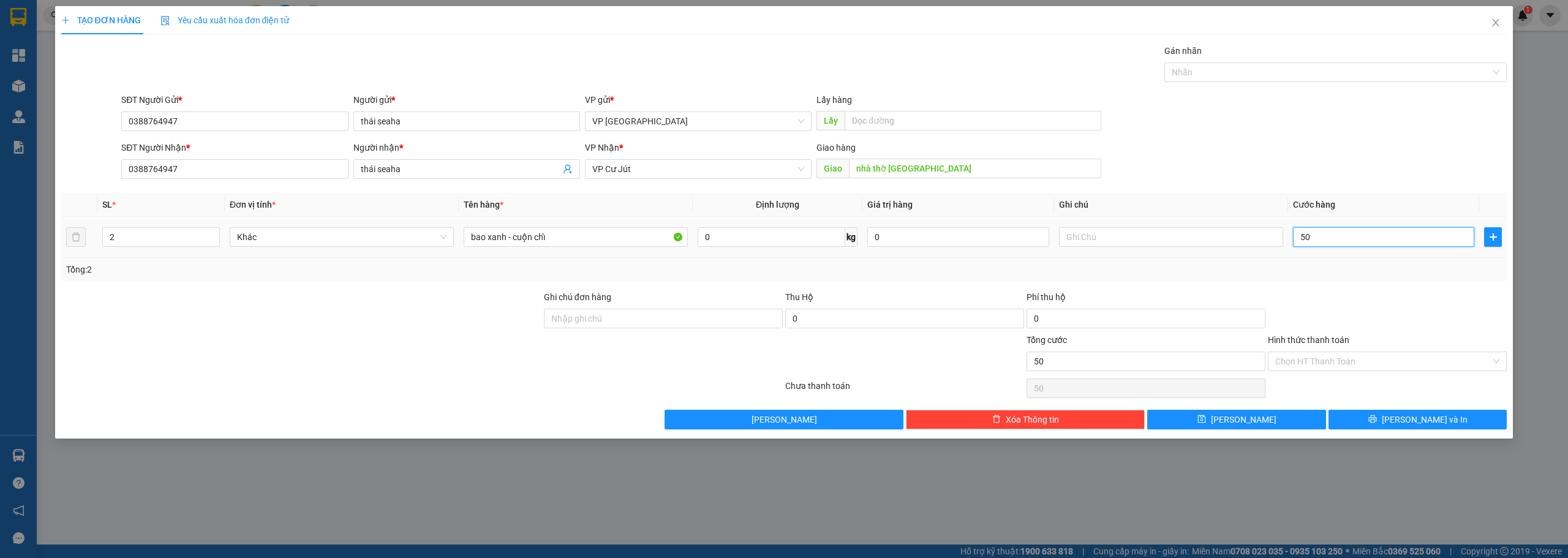
type input "500"
type input "5.000"
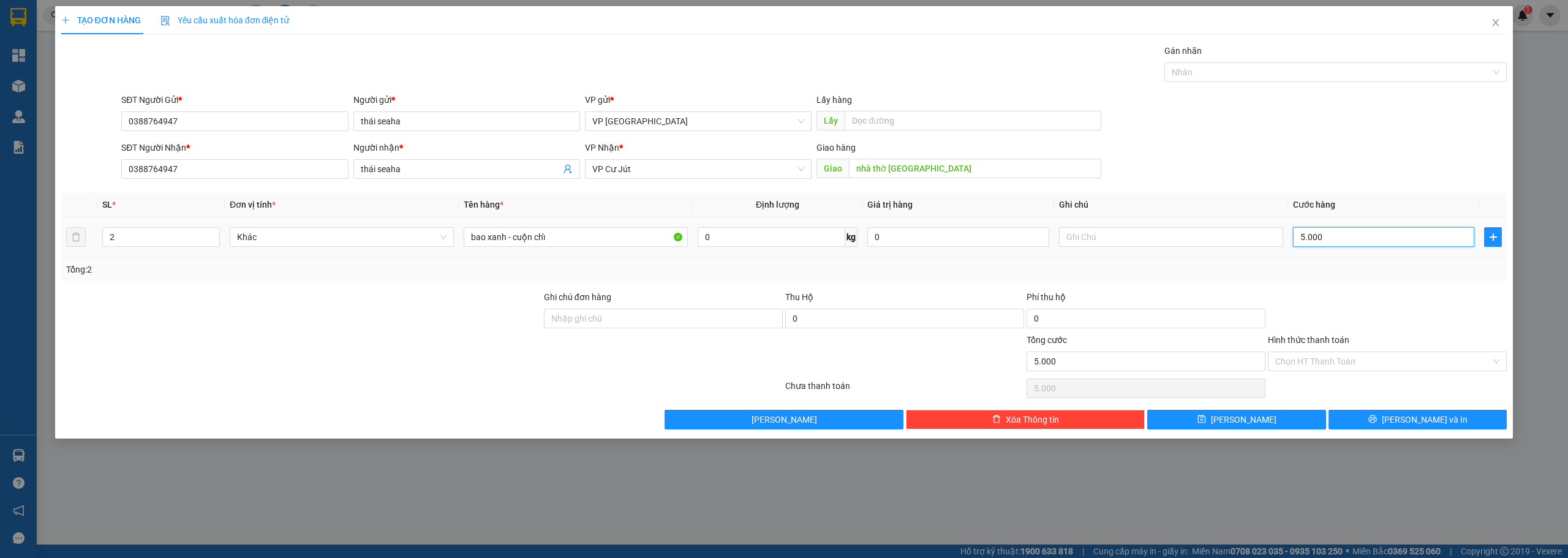
type input "50.000"
click at [1373, 416] on button "Lưu và In" at bounding box center [1417, 420] width 179 height 20
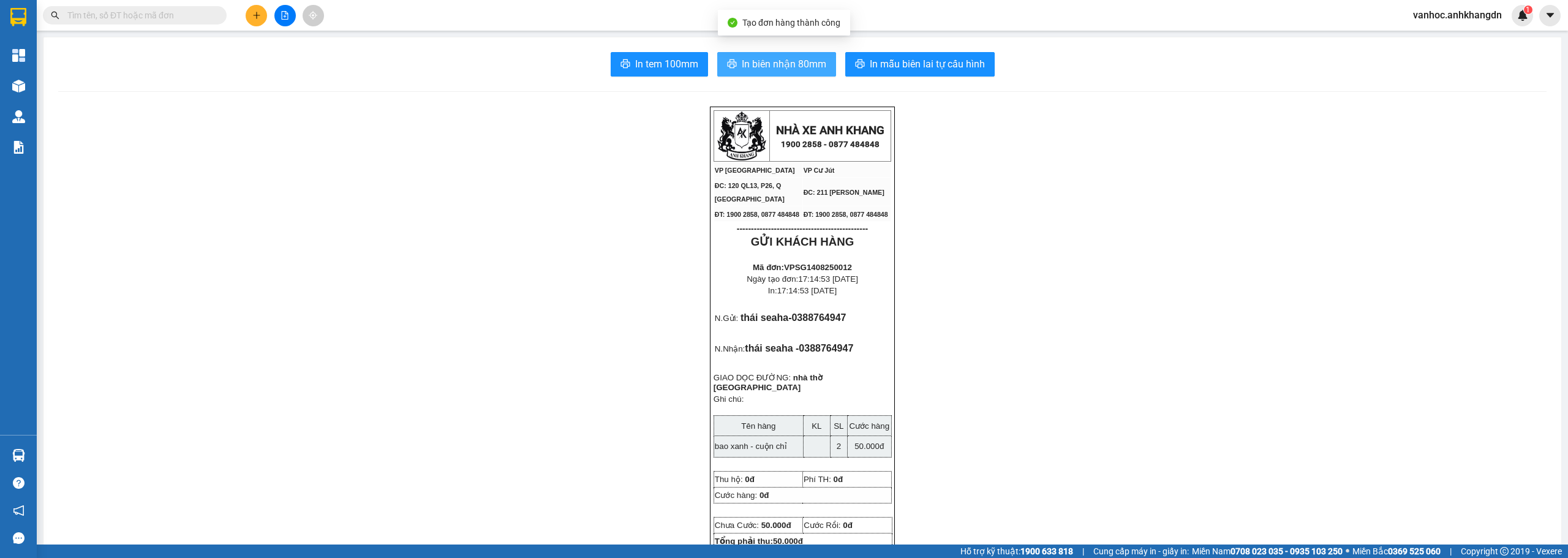
click at [787, 59] on span "In biên nhận 80mm" at bounding box center [784, 63] width 85 height 15
click at [651, 67] on span "In tem 100mm" at bounding box center [667, 63] width 63 height 15
click at [756, 73] on button "In biên nhận 80mm" at bounding box center [777, 64] width 119 height 25
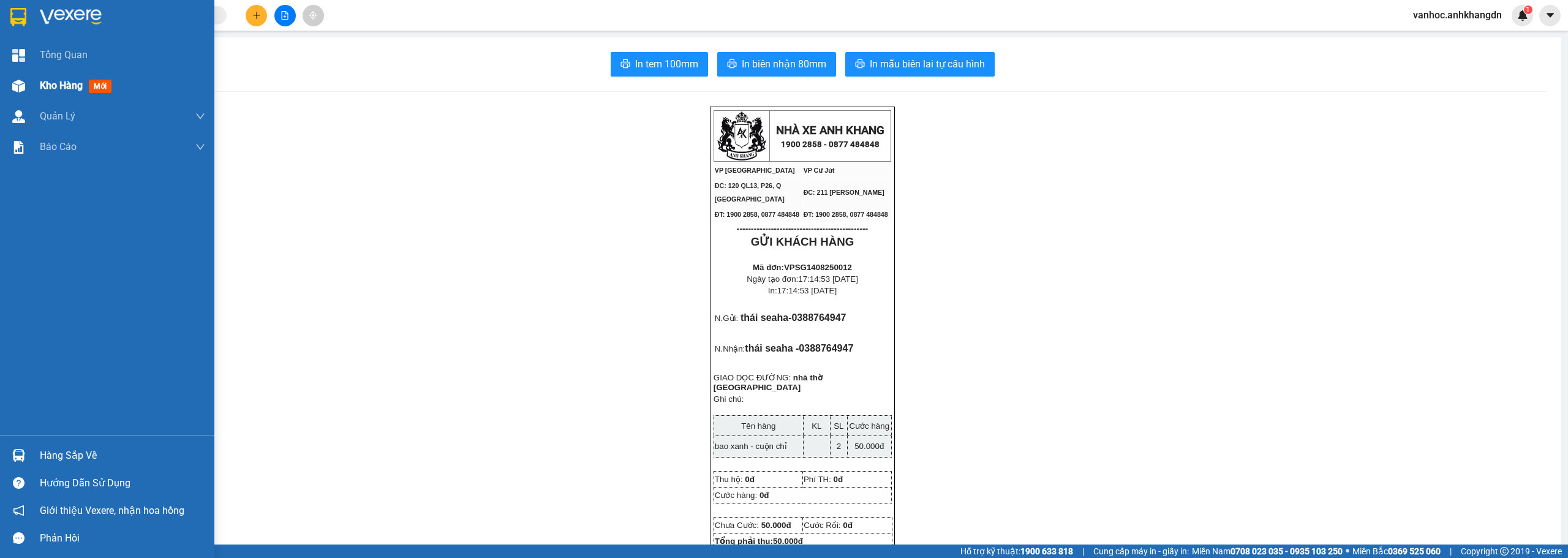
click at [68, 89] on span "Kho hàng" at bounding box center [61, 86] width 43 height 12
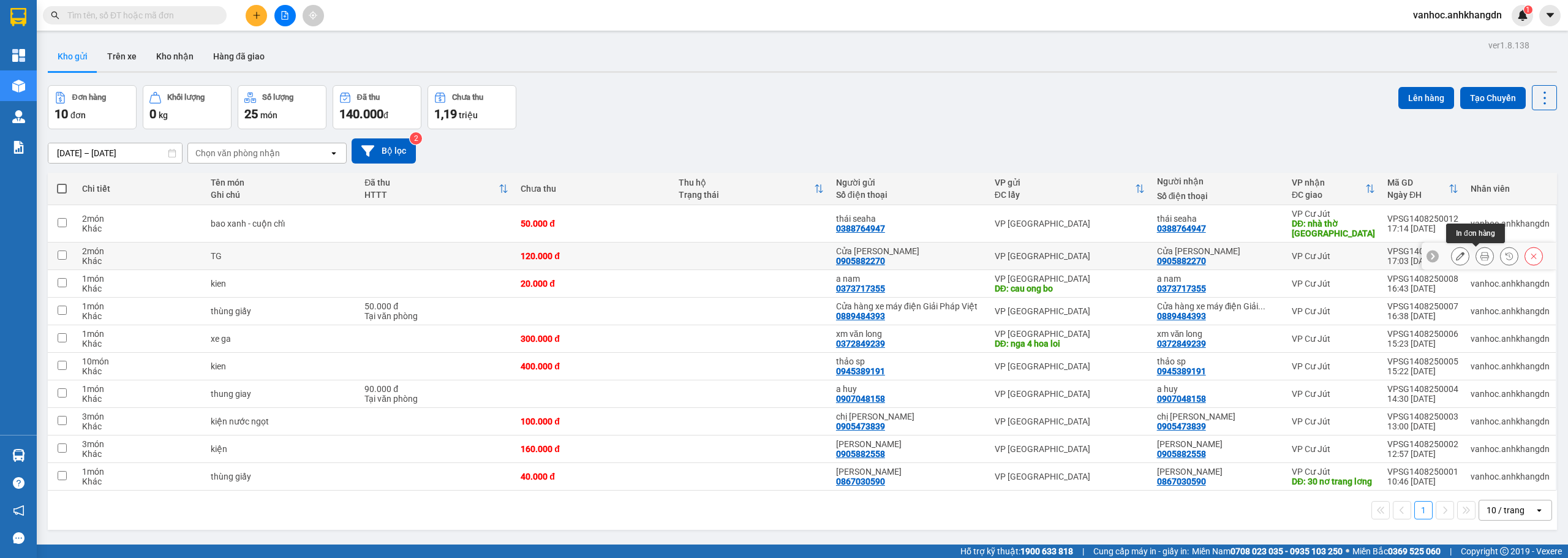
click at [1456, 255] on icon at bounding box center [1460, 256] width 9 height 9
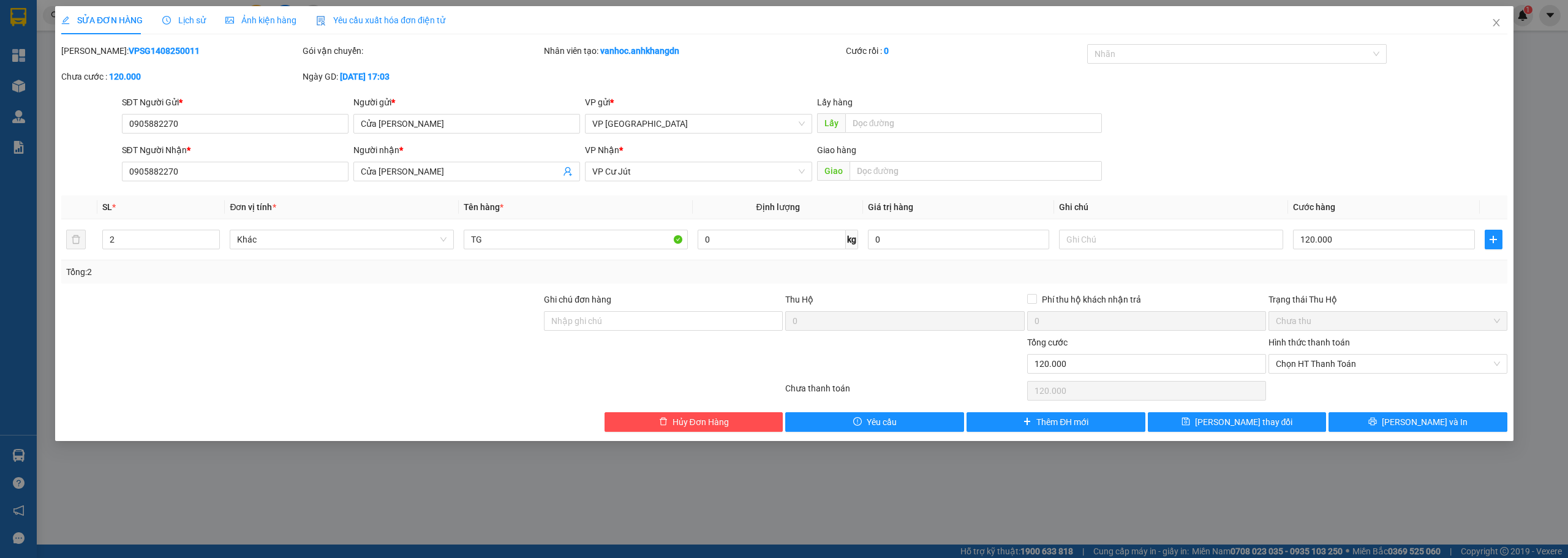
type input "0905882270"
type input "Cửa [PERSON_NAME]"
type input "0905882270"
type input "Cửa [PERSON_NAME]"
type input "120.000"
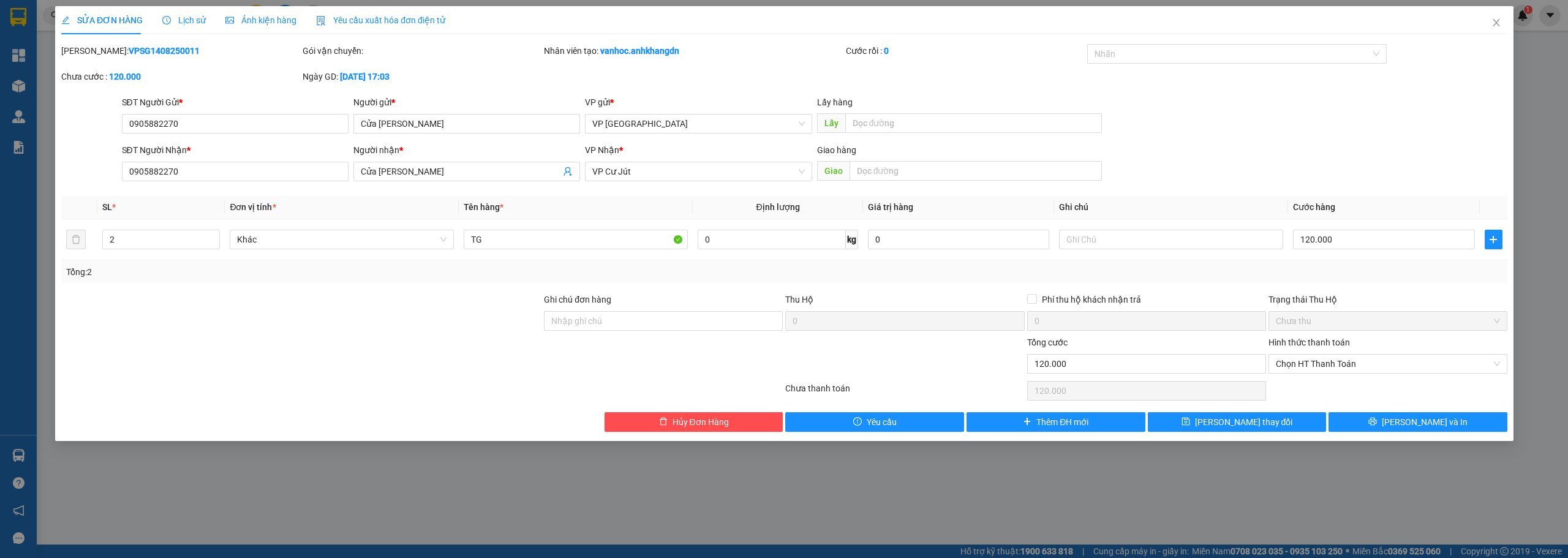
type input "120.000"
click at [167, 244] on input "2" at bounding box center [161, 239] width 116 height 18
type input "4"
click at [1377, 233] on input "120.000" at bounding box center [1383, 240] width 181 height 20
type input "2"
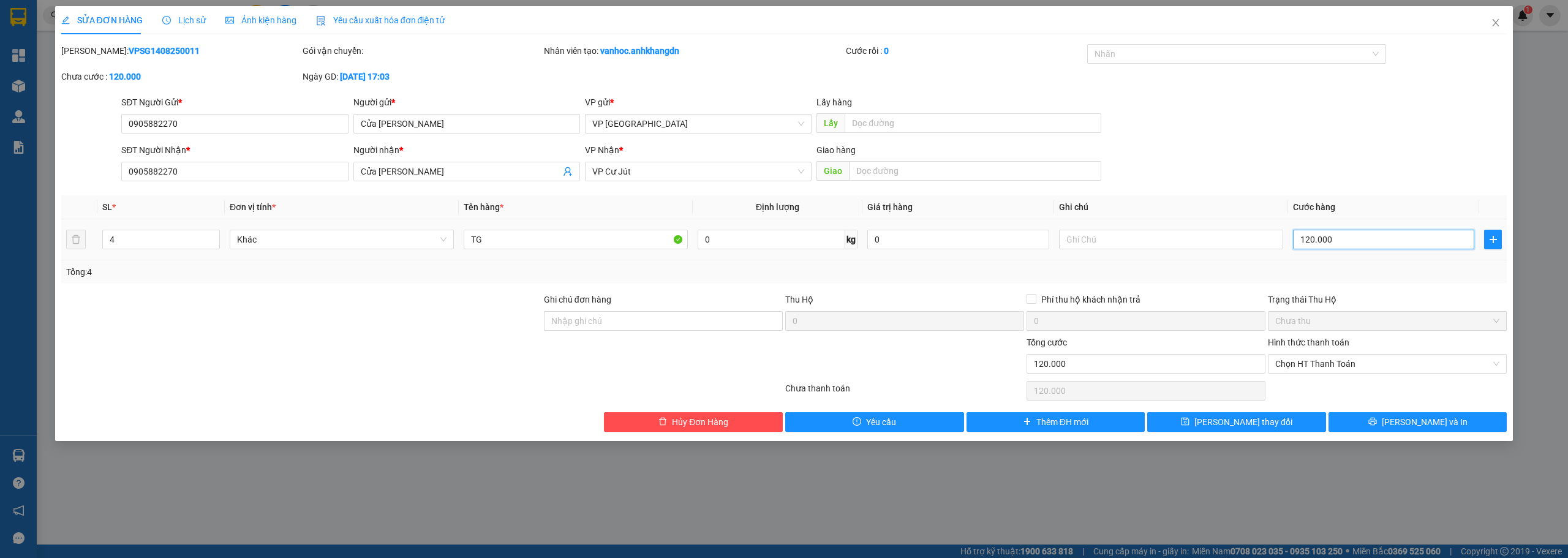
type input "2"
type input "21"
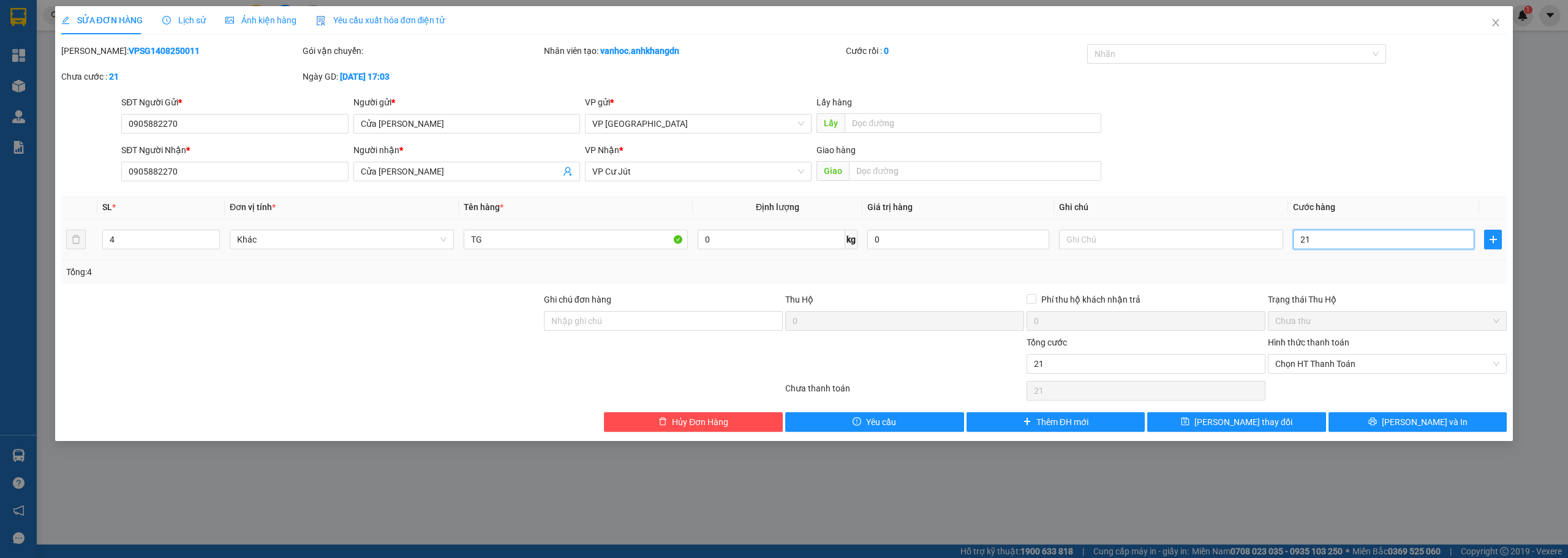
type input "210"
type input "2.100"
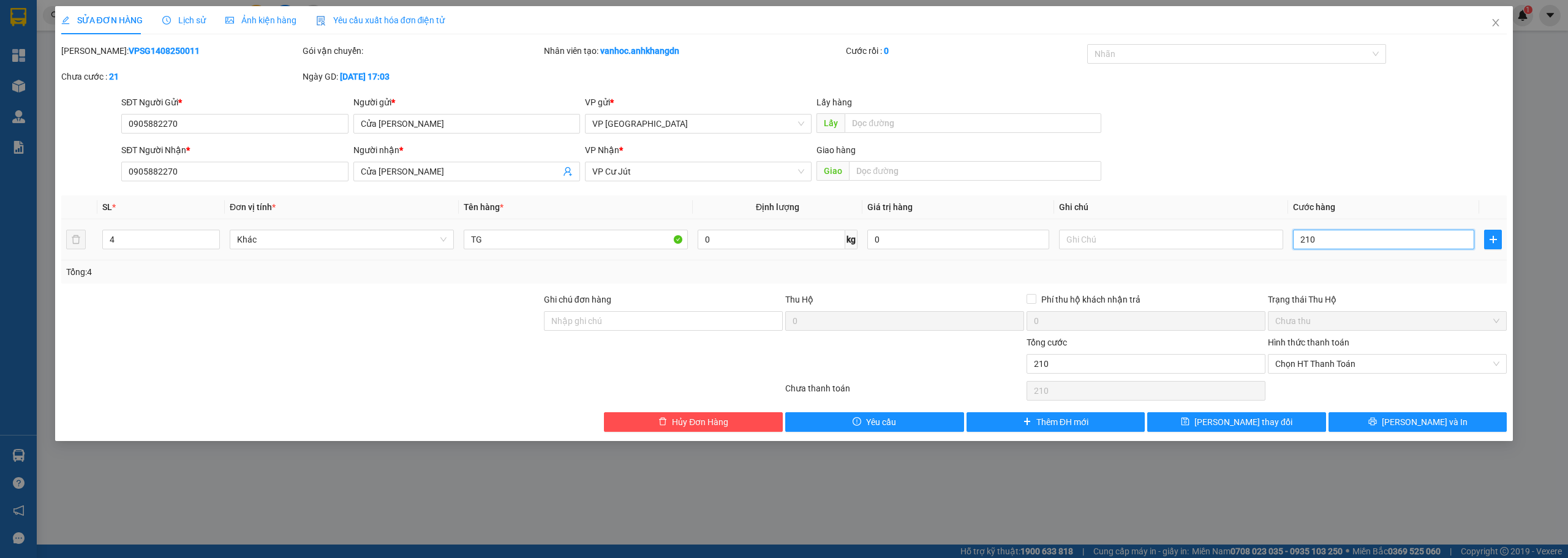
type input "2.100"
type input "21.000"
type input "210.000"
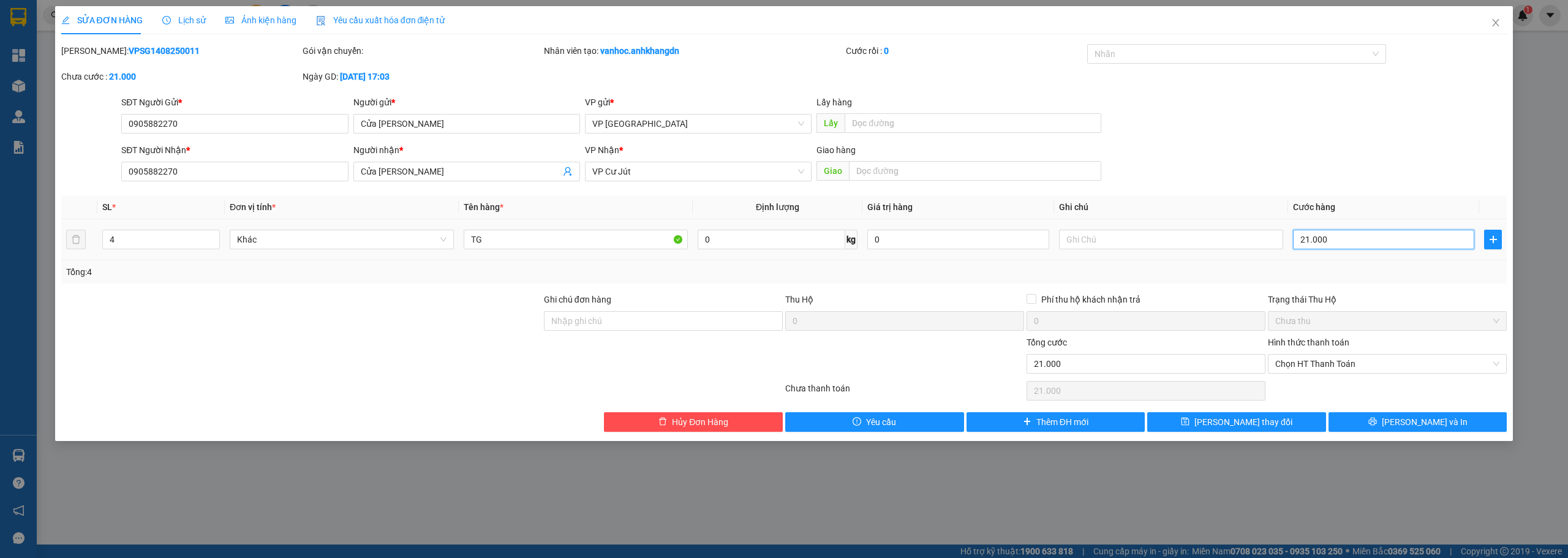
type input "210.000"
click at [536, 238] on input "TG" at bounding box center [576, 240] width 224 height 20
paste input "ù"
paste input "ấ"
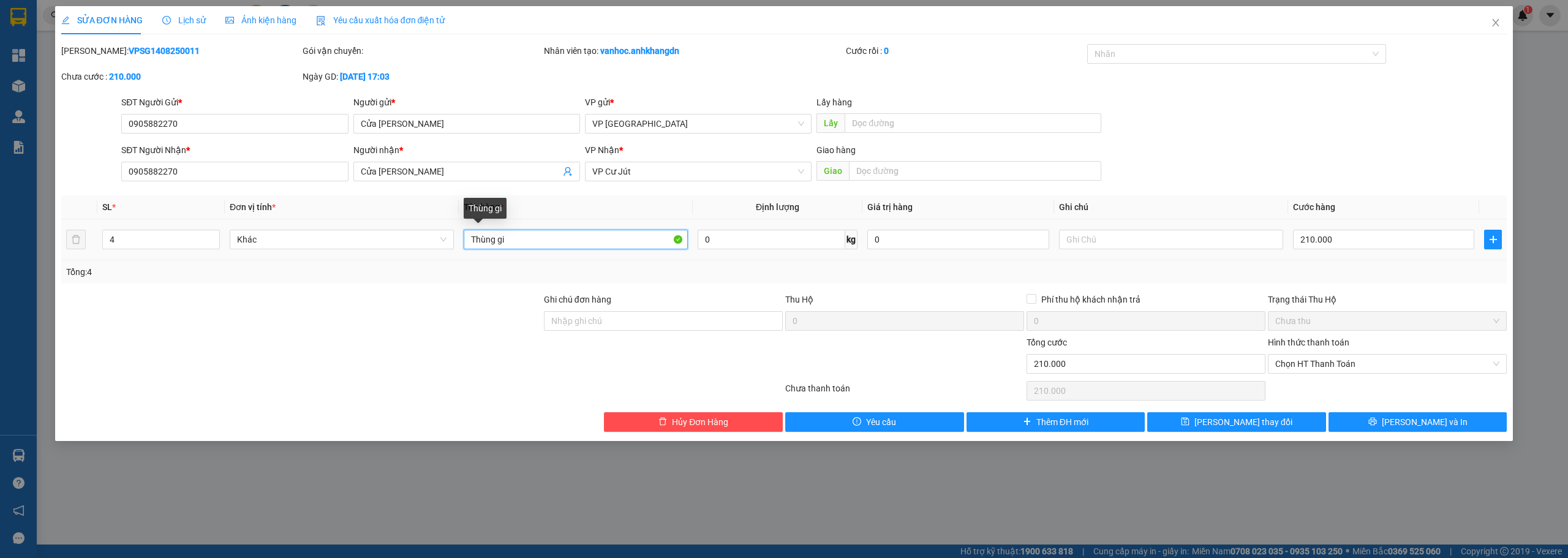
paste input "ấ"
type input "Thùng giấy"
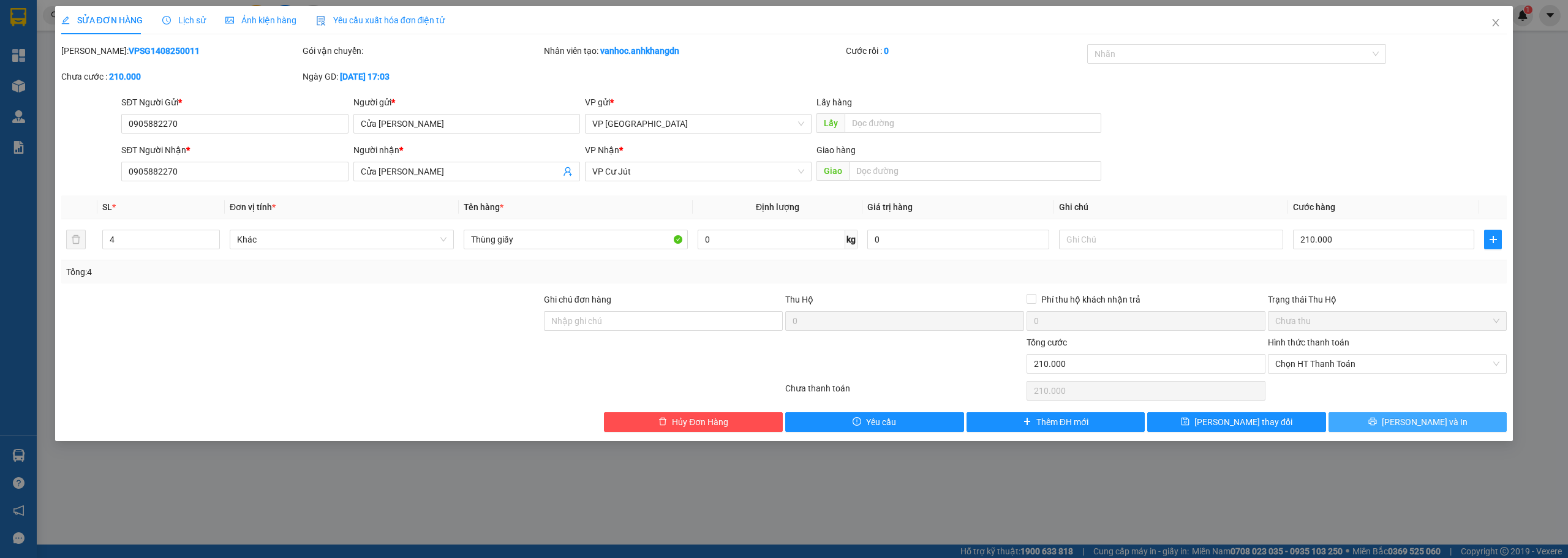
click at [1390, 419] on button "Lưu và In" at bounding box center [1417, 422] width 179 height 20
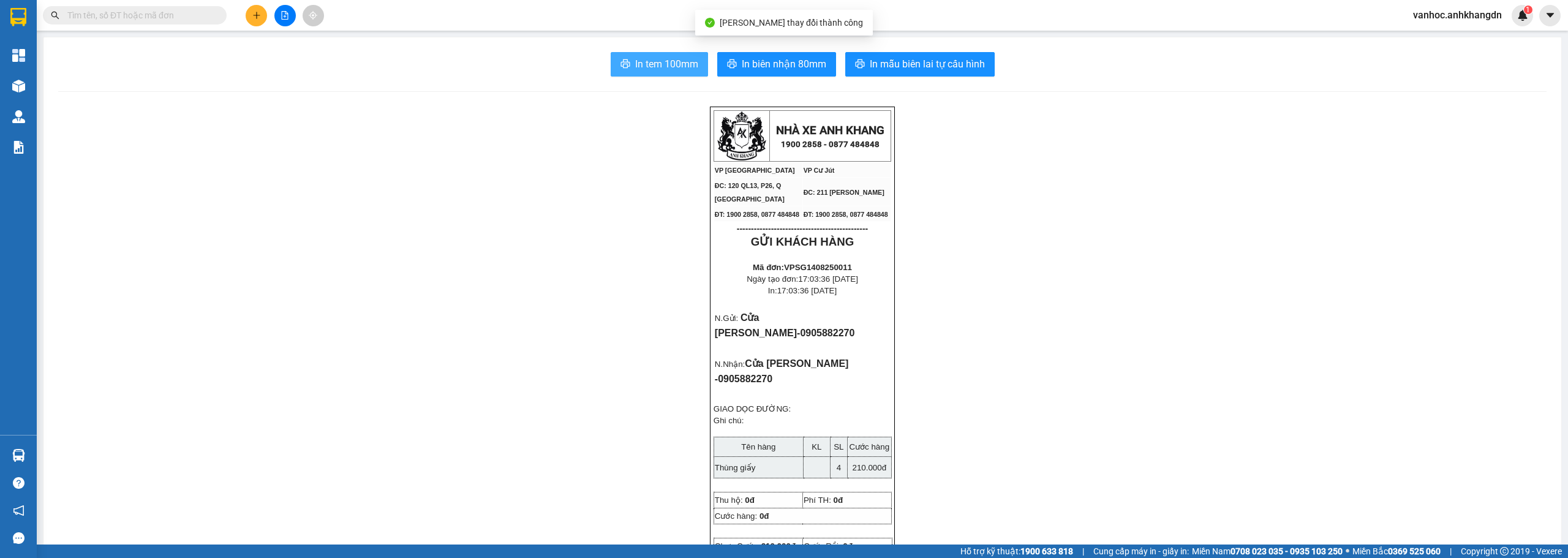
click at [659, 67] on span "In tem 100mm" at bounding box center [667, 63] width 63 height 15
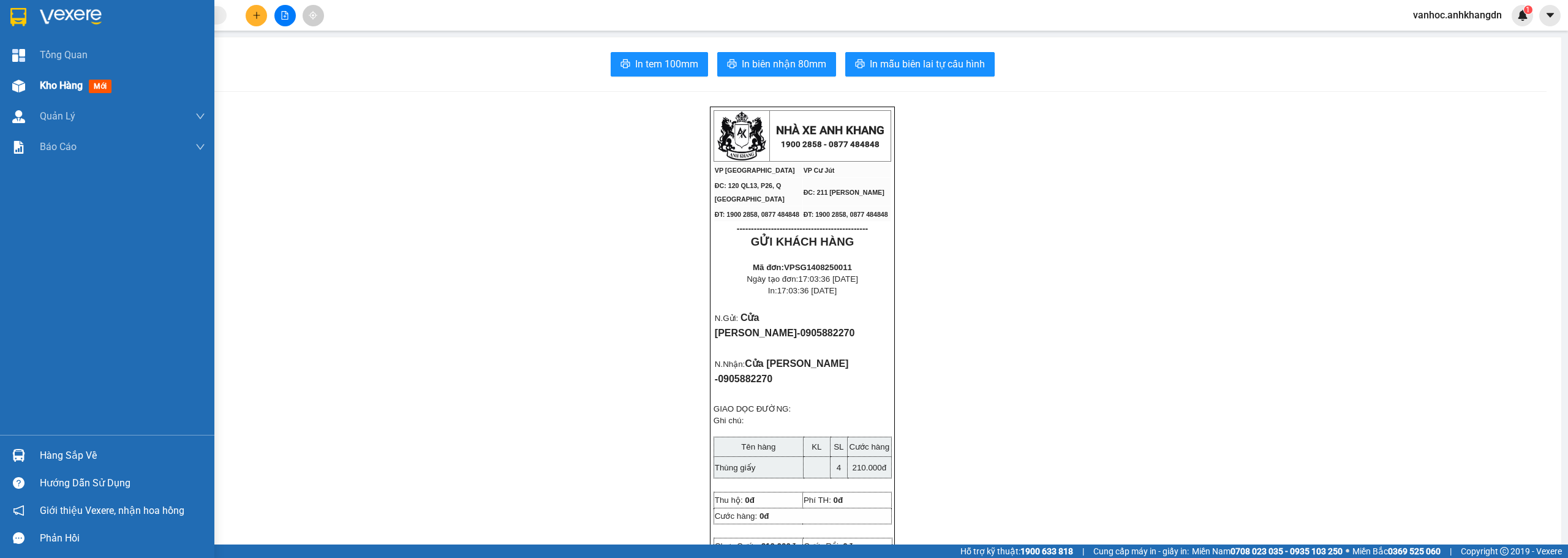
click at [23, 85] on img at bounding box center [18, 86] width 13 height 13
